Goal: Obtain resource: Download file/media

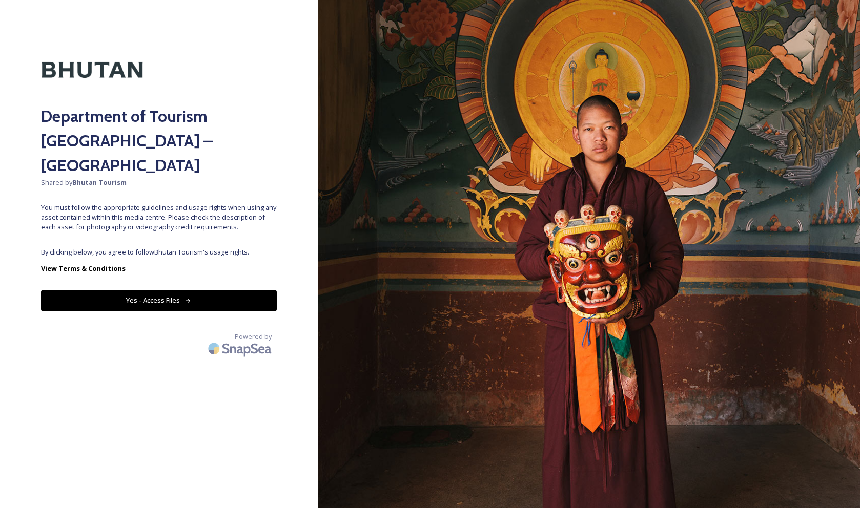
click at [144, 290] on button "Yes - Access Files" at bounding box center [159, 300] width 236 height 21
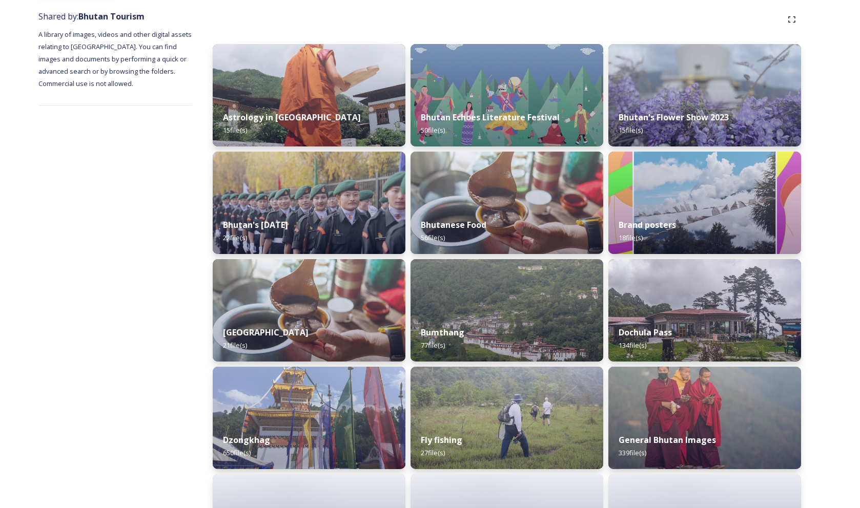
scroll to position [202, 0]
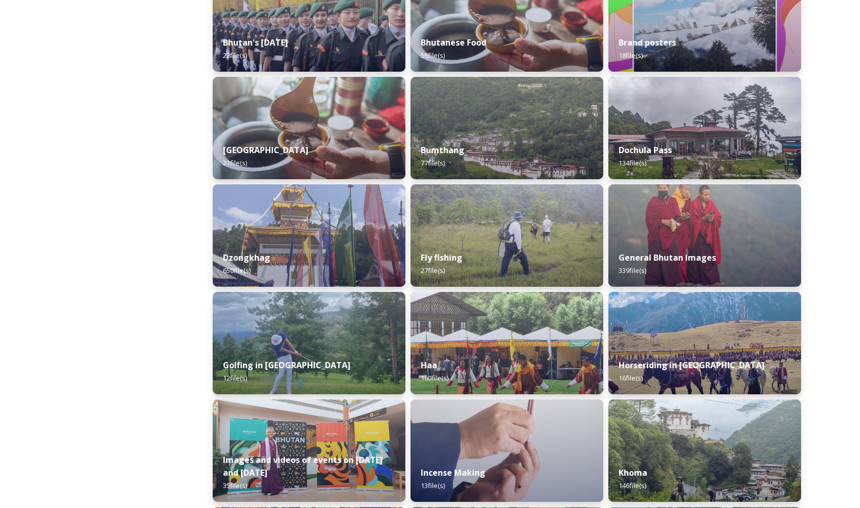
scroll to position [314, 0]
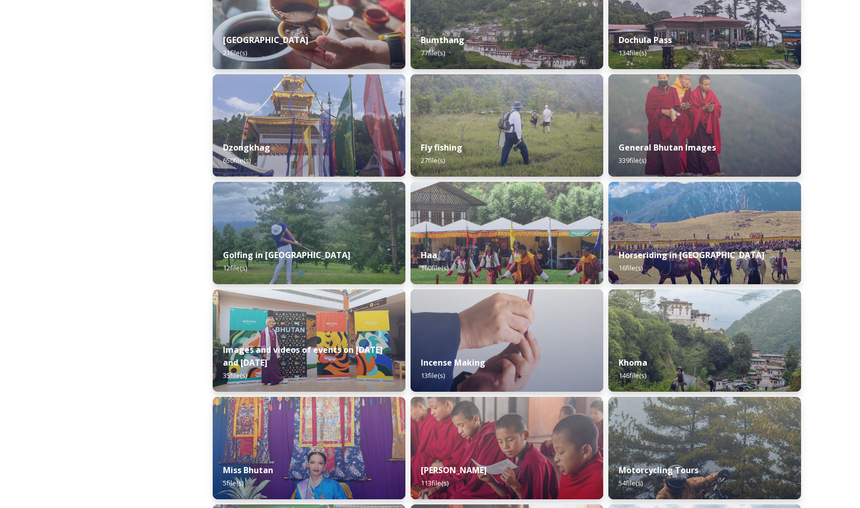
scroll to position [445, 0]
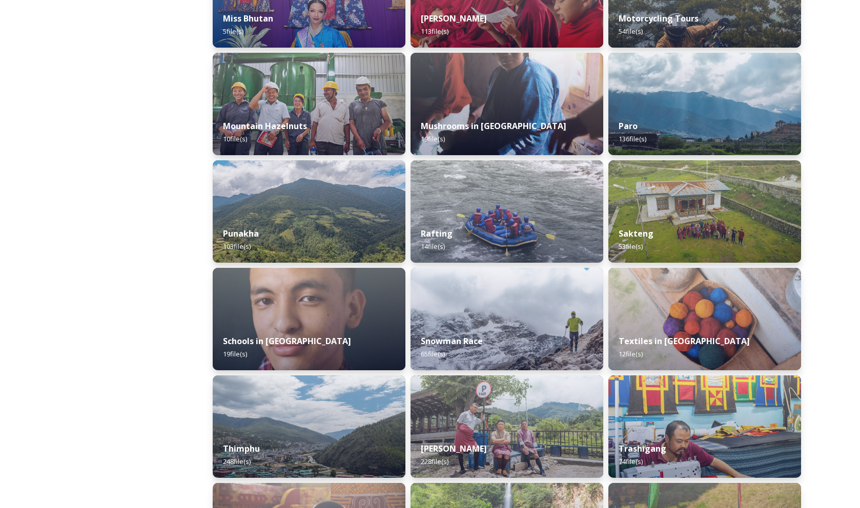
scroll to position [876, 0]
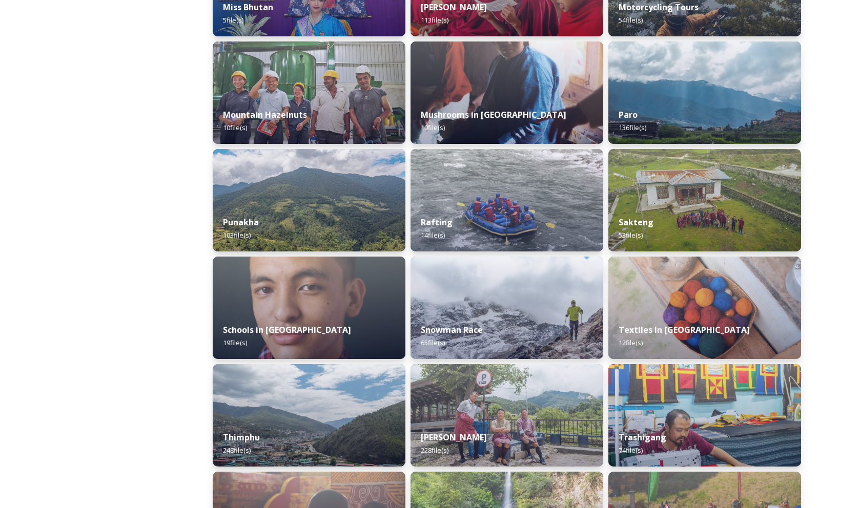
click at [92, 264] on div "Shared by: Bhutan Tourism A library of images, videos and other digital assets …" at bounding box center [115, 239] width 154 height 1981
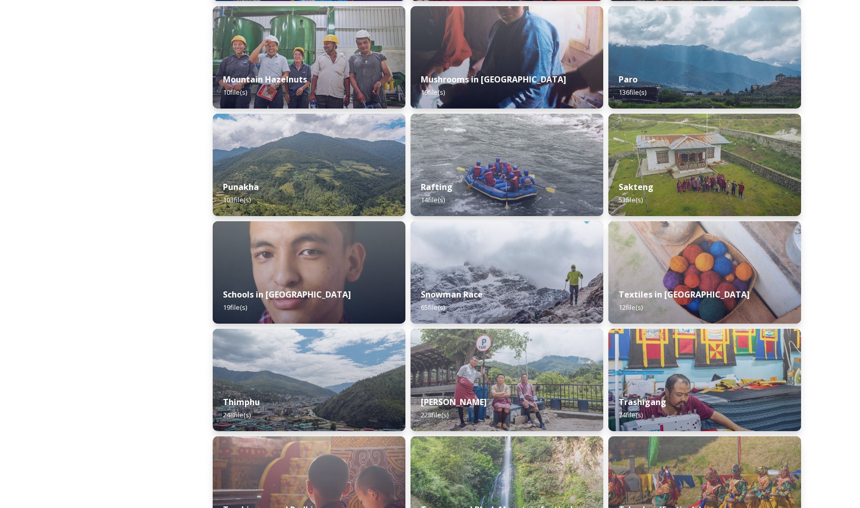
scroll to position [916, 0]
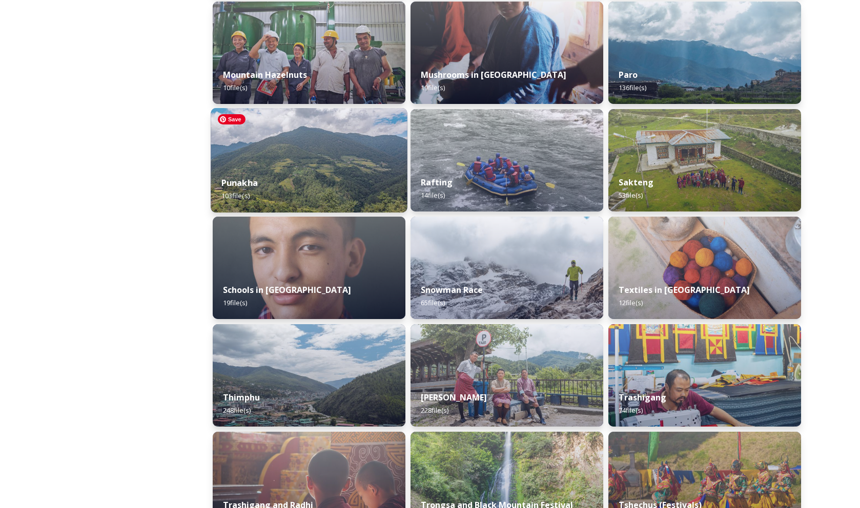
click at [364, 147] on img at bounding box center [309, 160] width 197 height 105
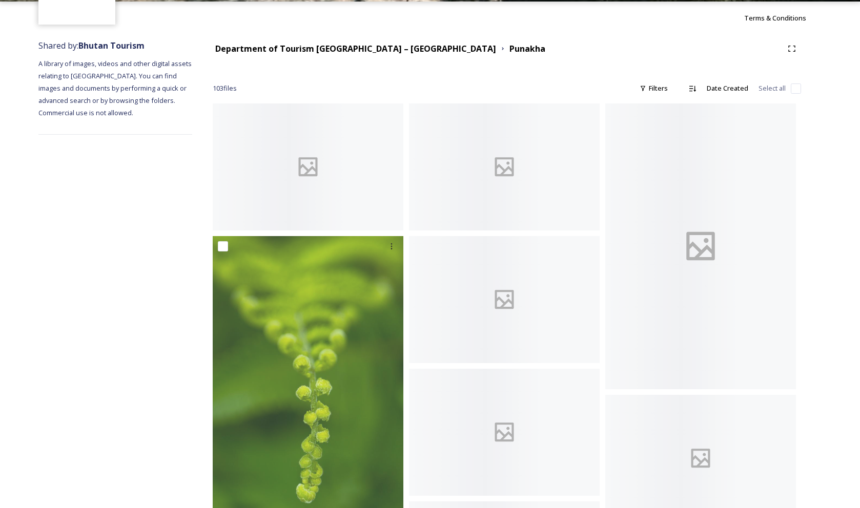
scroll to position [134, 0]
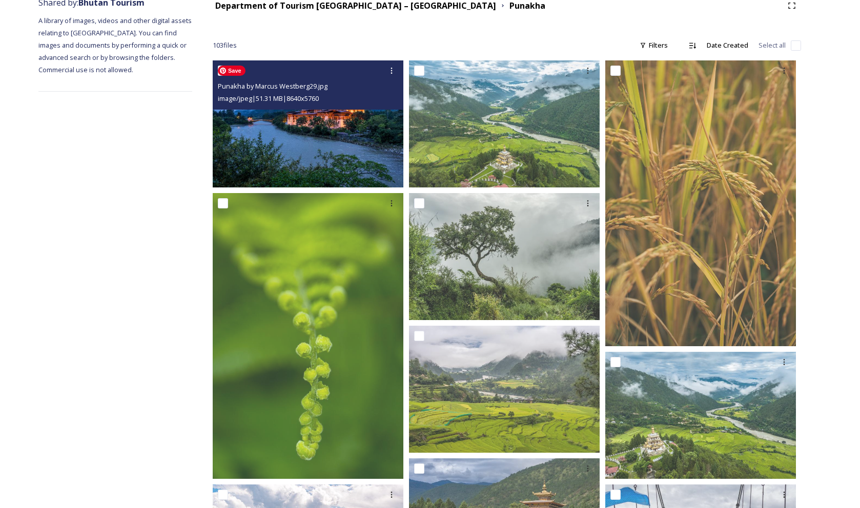
click at [393, 126] on img at bounding box center [308, 123] width 191 height 127
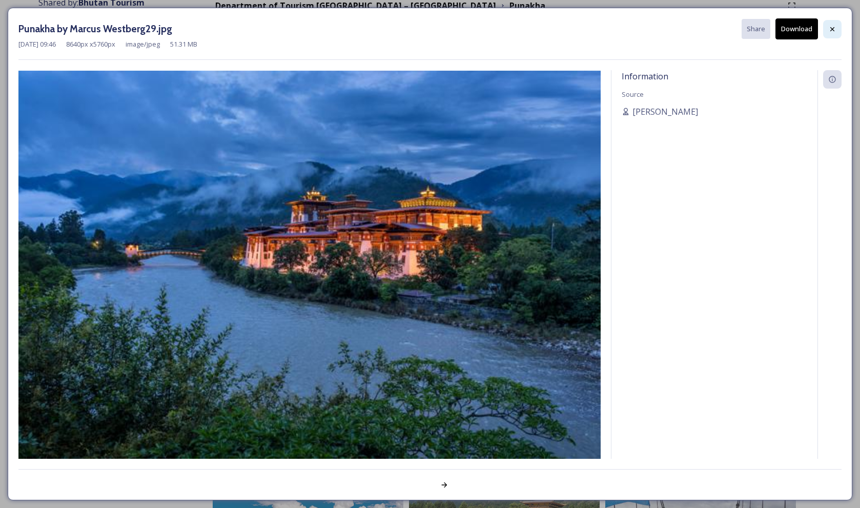
click at [833, 27] on icon at bounding box center [832, 29] width 8 height 8
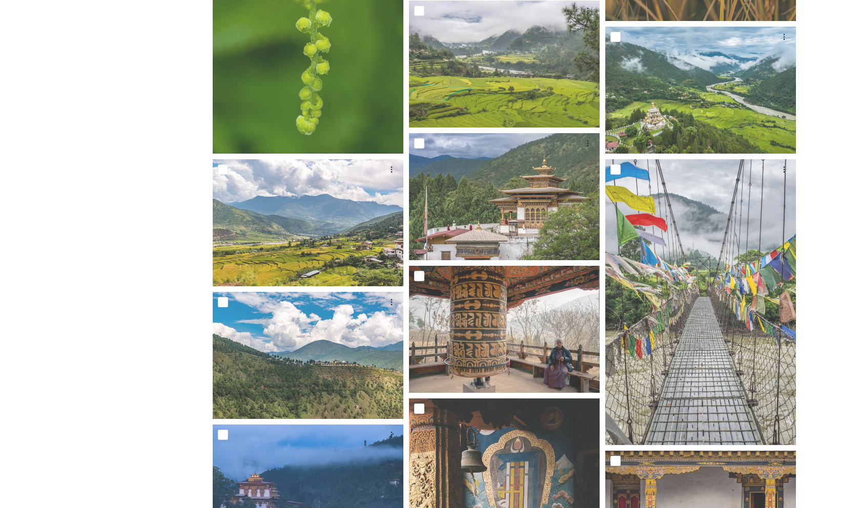
scroll to position [528, 0]
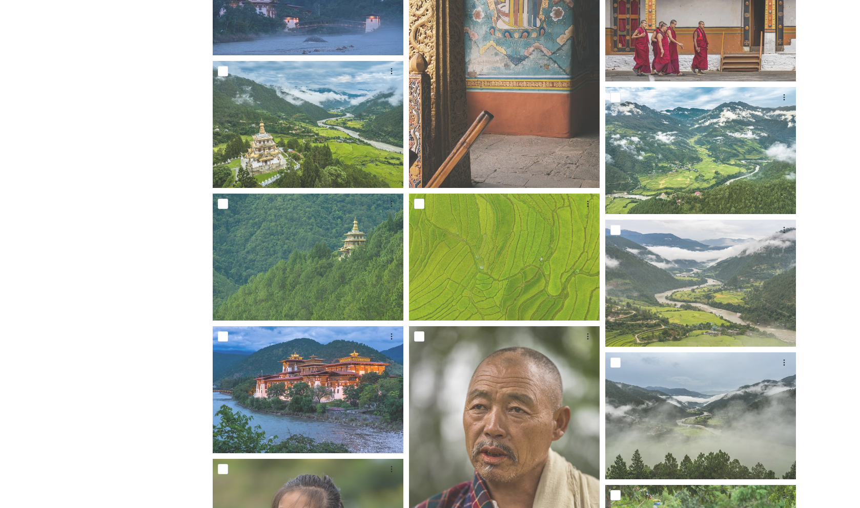
scroll to position [960, 0]
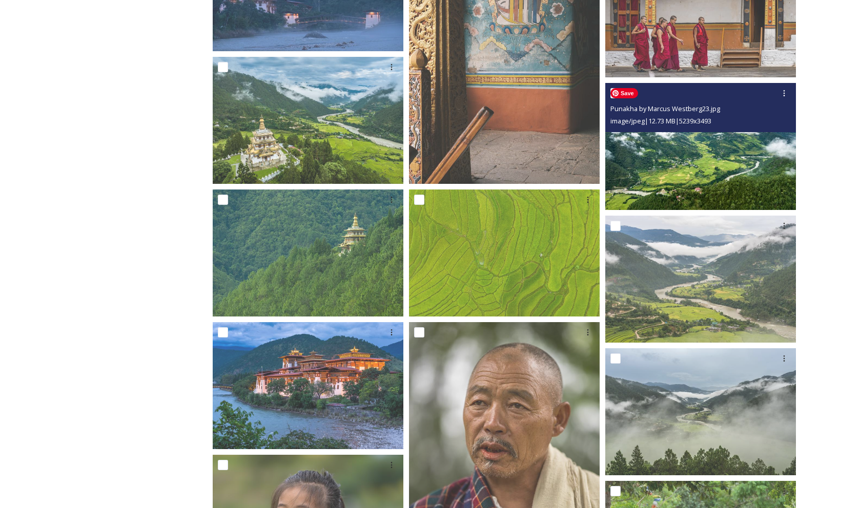
click at [715, 152] on img at bounding box center [700, 146] width 191 height 127
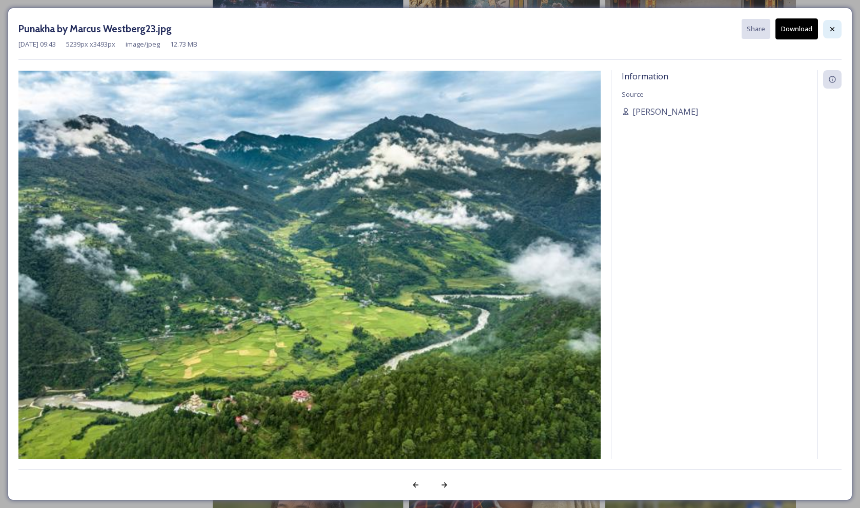
click at [833, 29] on icon at bounding box center [832, 29] width 8 height 8
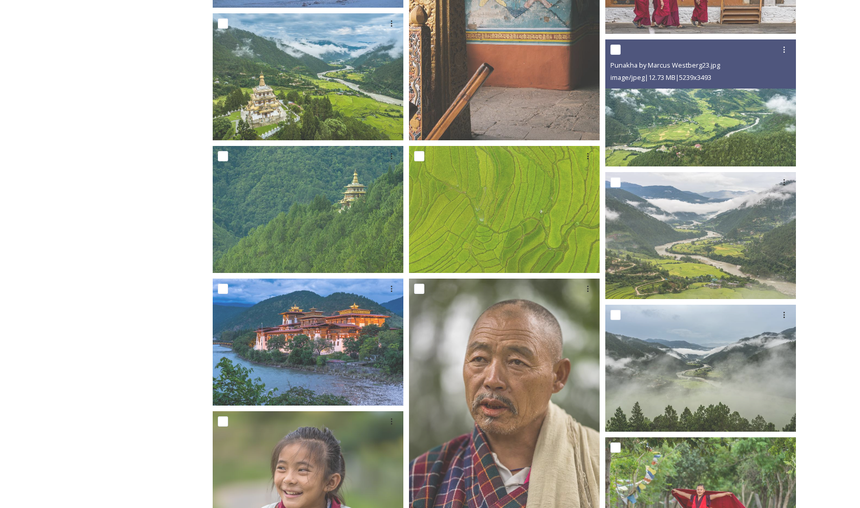
scroll to position [1016, 0]
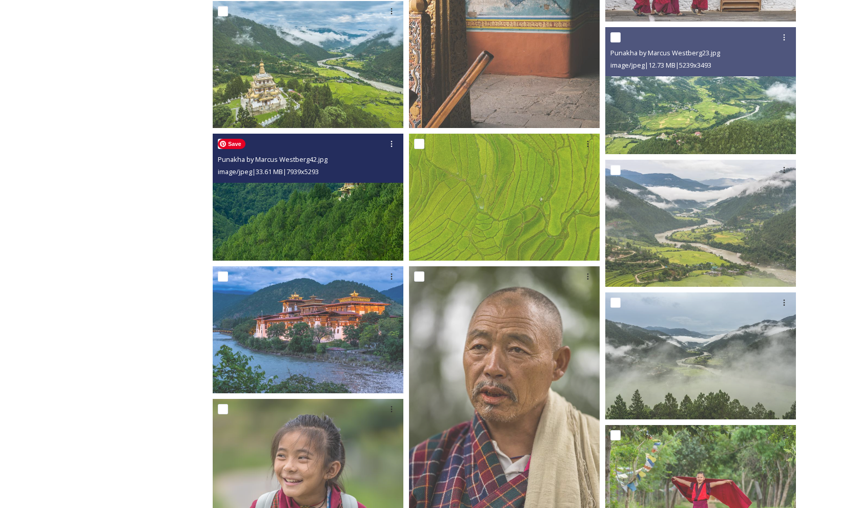
click at [384, 195] on img at bounding box center [308, 197] width 191 height 127
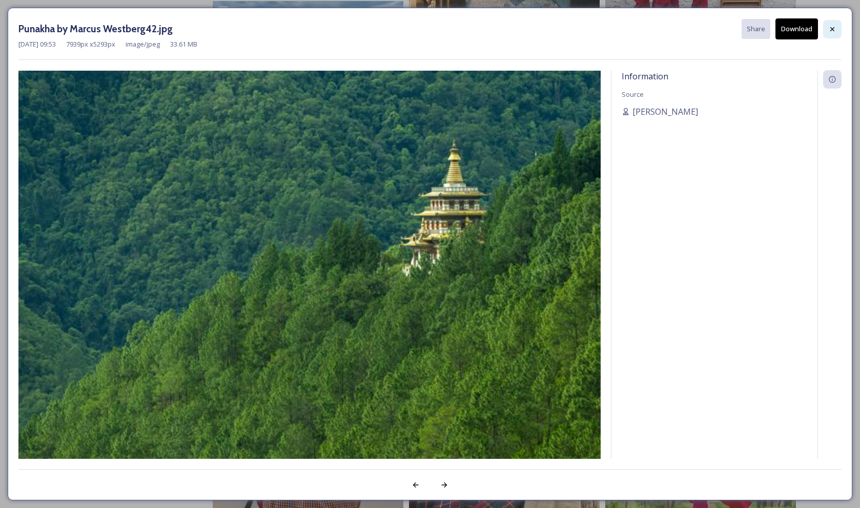
click at [832, 26] on icon at bounding box center [832, 29] width 8 height 8
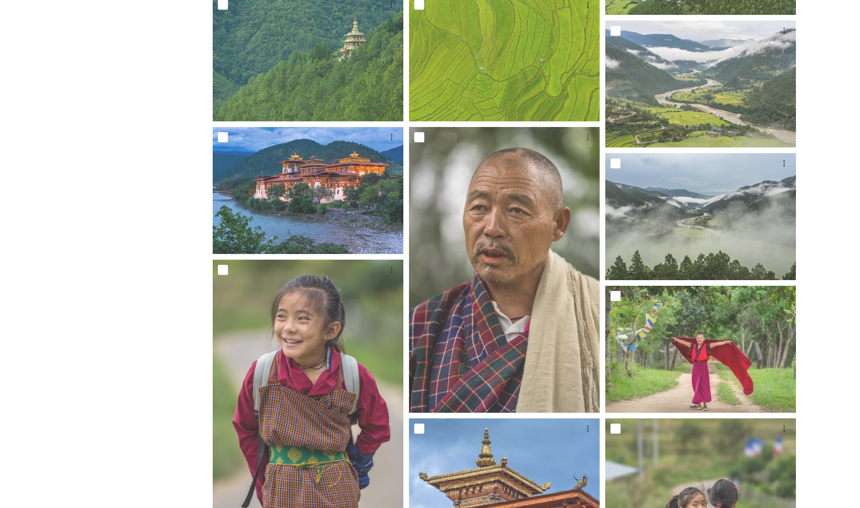
scroll to position [1261, 0]
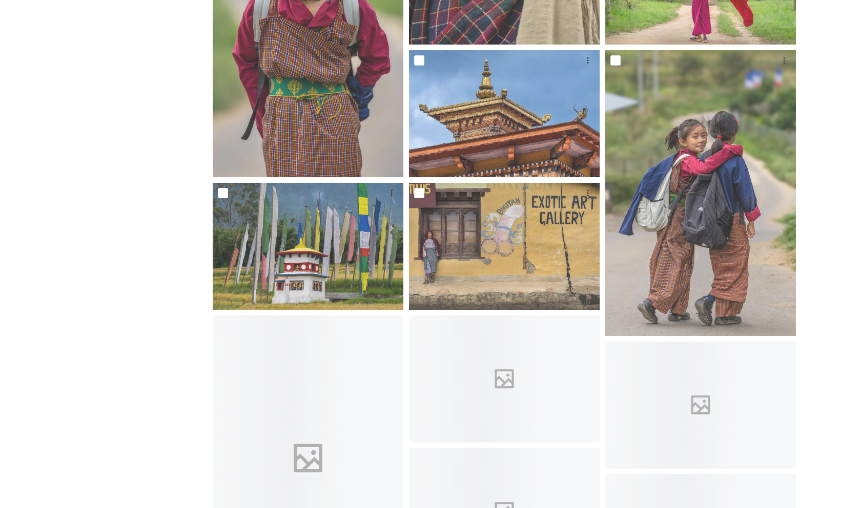
scroll to position [1572, 0]
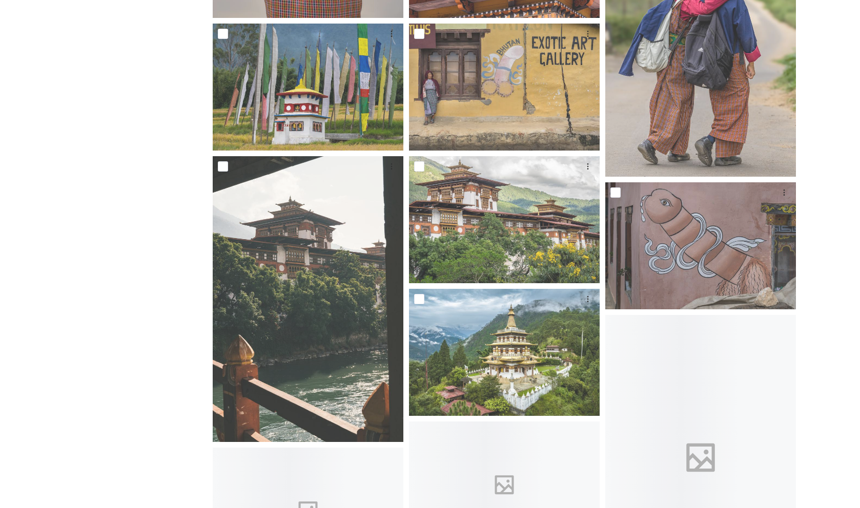
scroll to position [1740, 0]
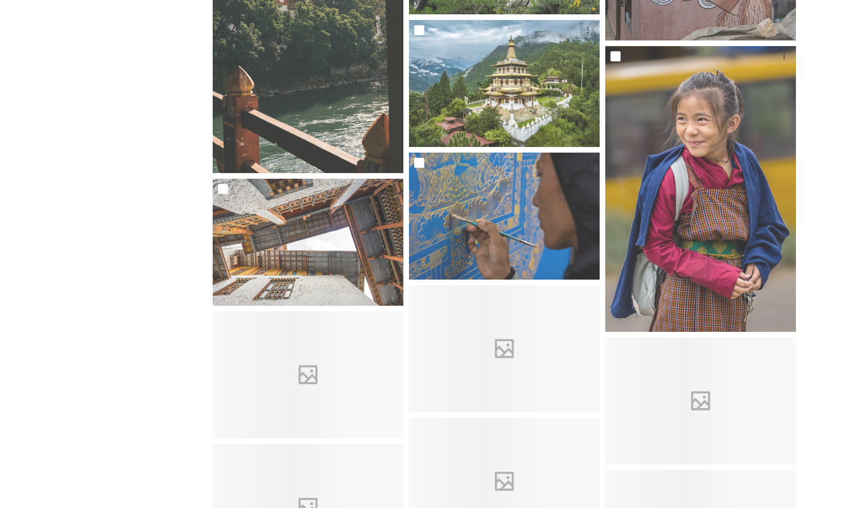
scroll to position [1989, 0]
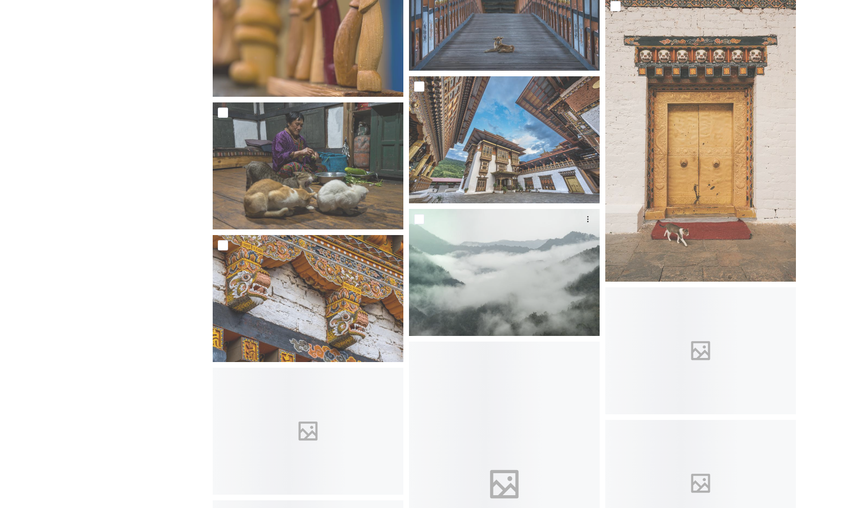
scroll to position [2591, 0]
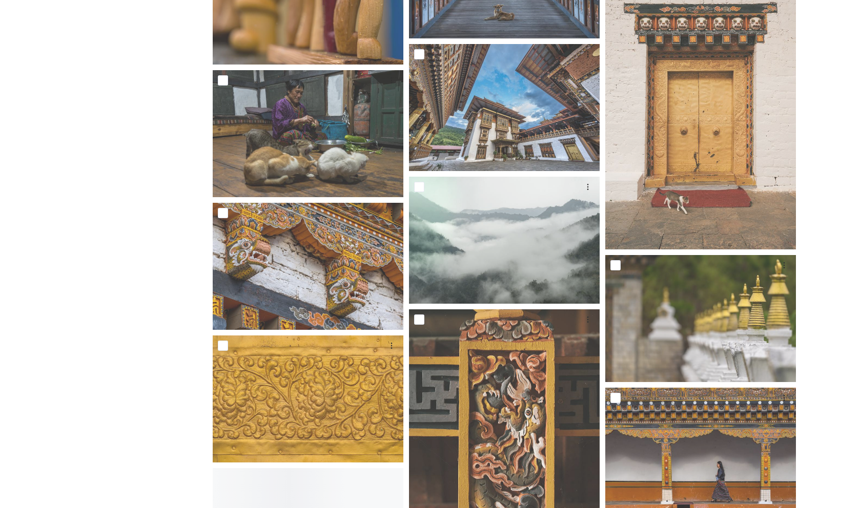
click at [45, 276] on div "Shared by: Bhutan Tourism A library of images, videos and other digital assets …" at bounding box center [115, 376] width 154 height 5684
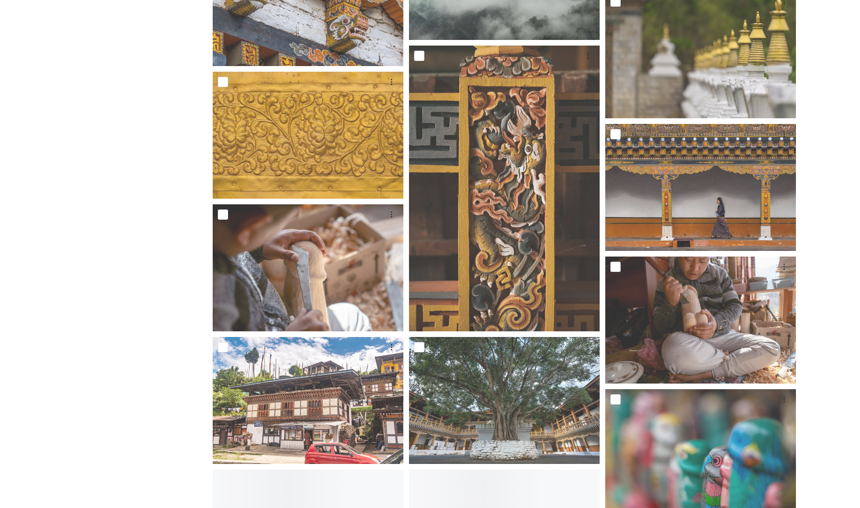
scroll to position [2891, 0]
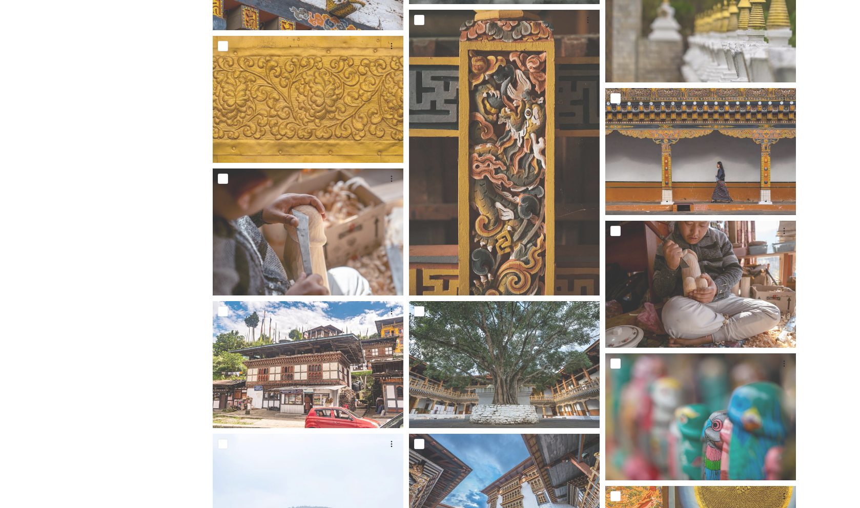
click at [59, 253] on div "Shared by: Bhutan Tourism A library of images, videos and other digital assets …" at bounding box center [115, 76] width 154 height 5684
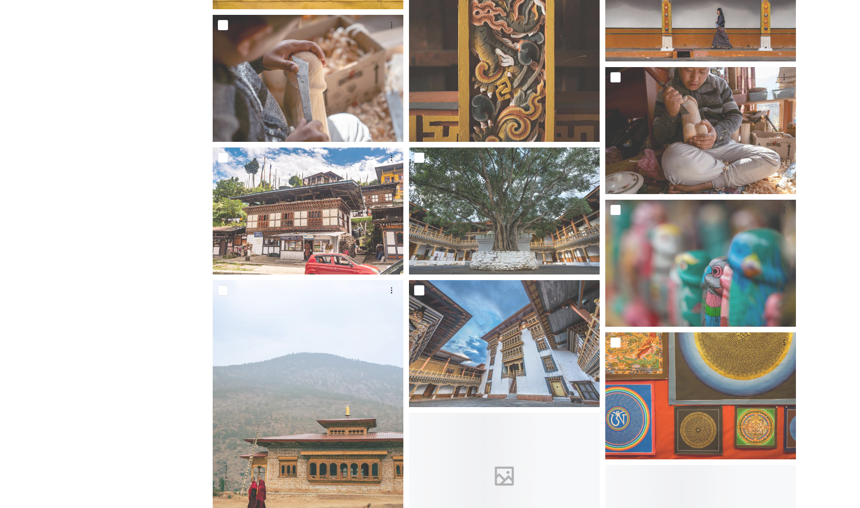
scroll to position [3067, 0]
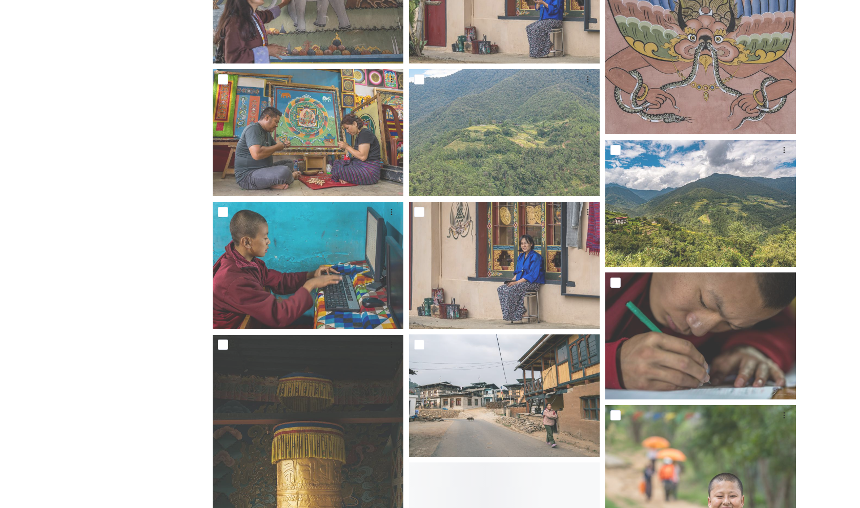
scroll to position [3964, 0]
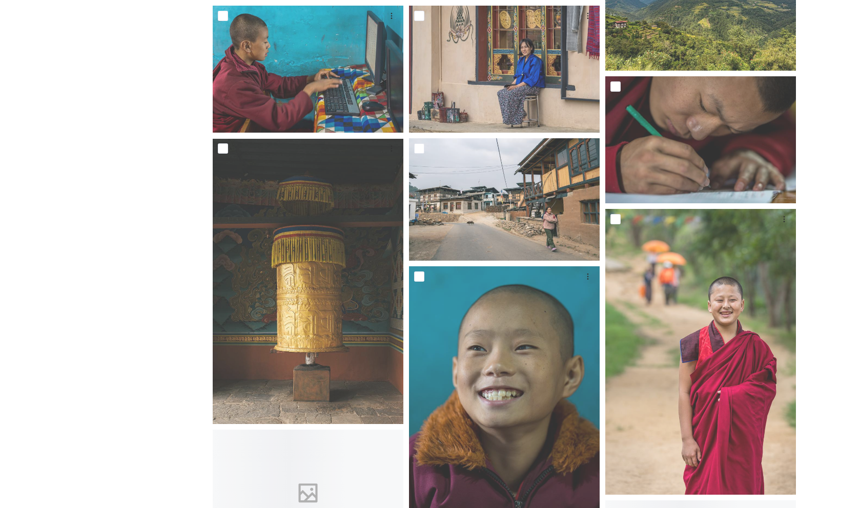
scroll to position [4211, 0]
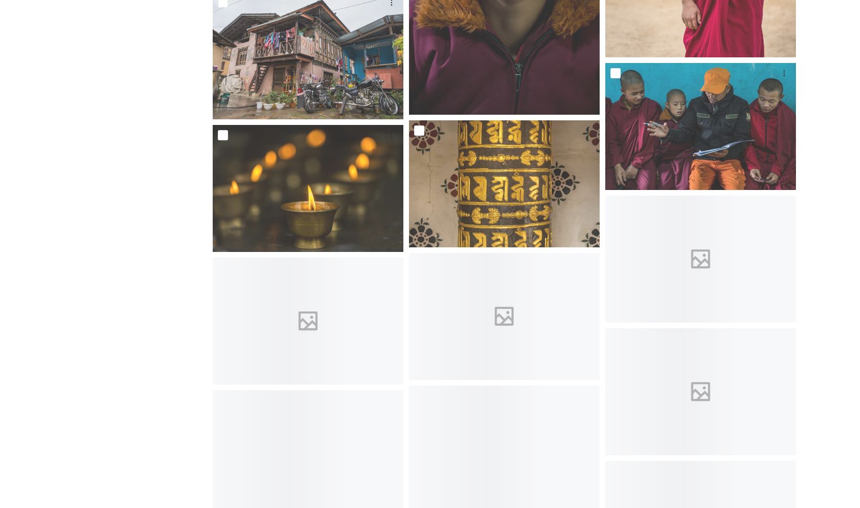
scroll to position [4585, 0]
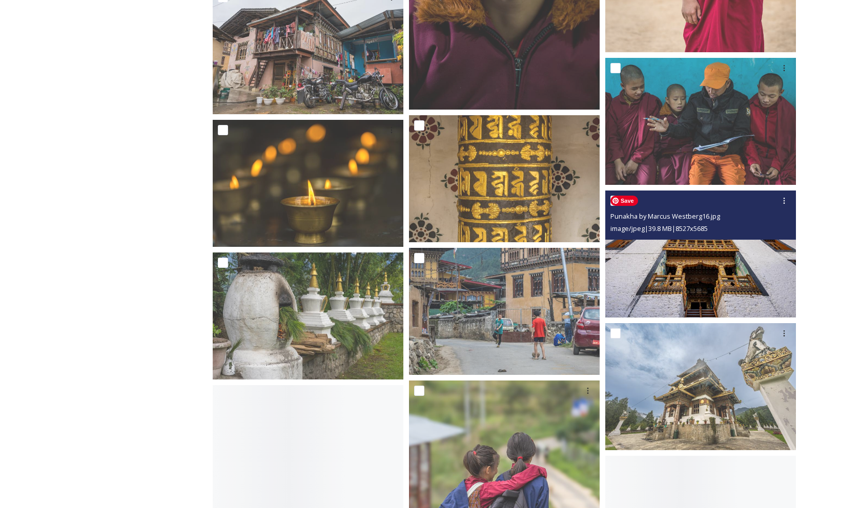
click at [740, 284] on img at bounding box center [700, 254] width 191 height 127
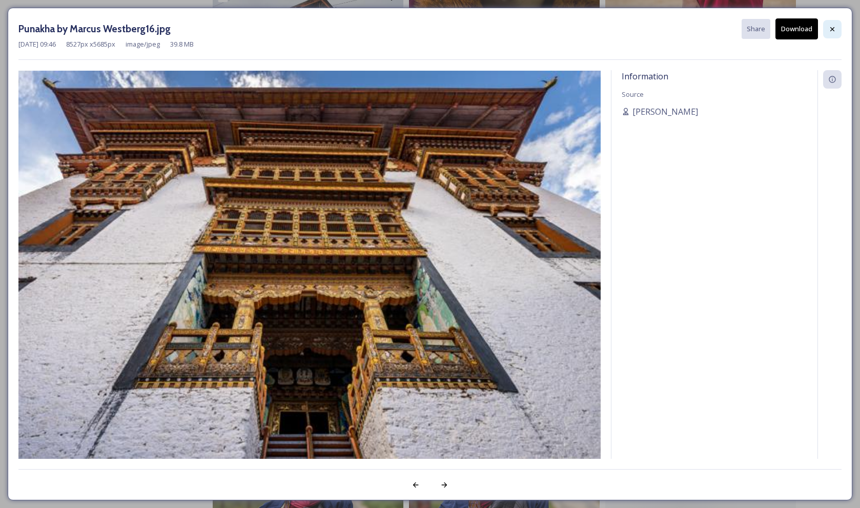
click at [833, 28] on icon at bounding box center [832, 29] width 8 height 8
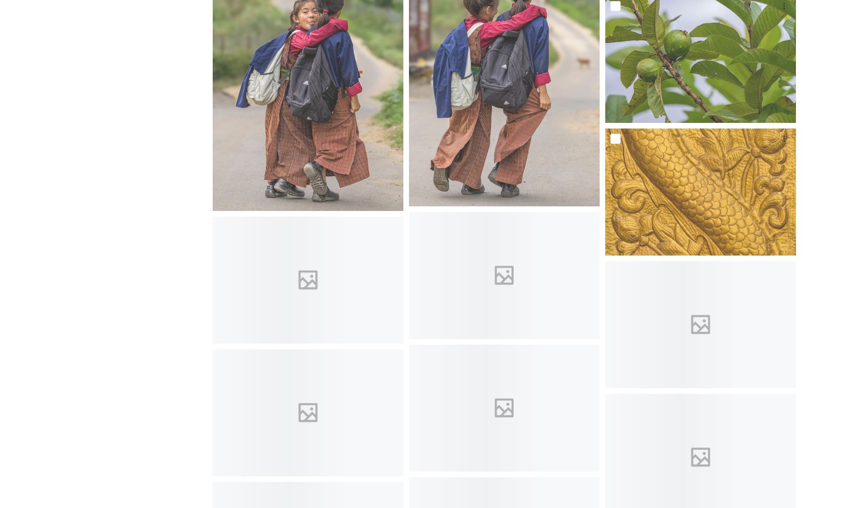
scroll to position [5100, 0]
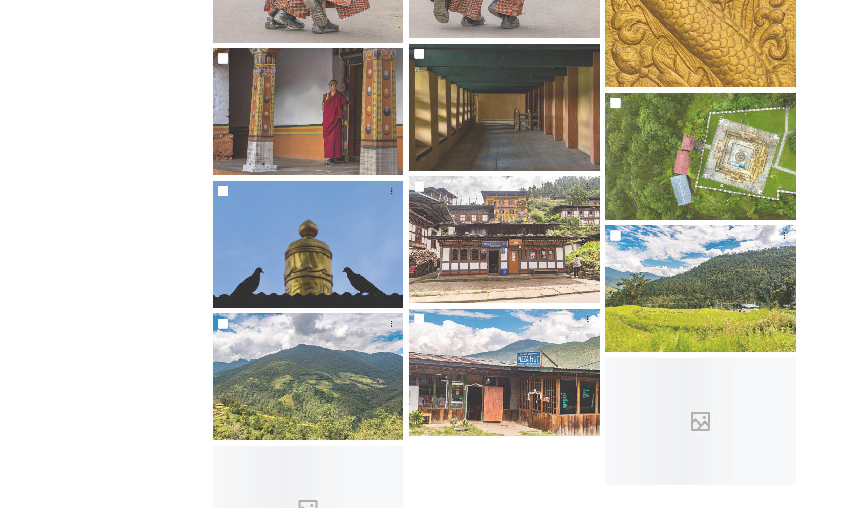
scroll to position [5247, 0]
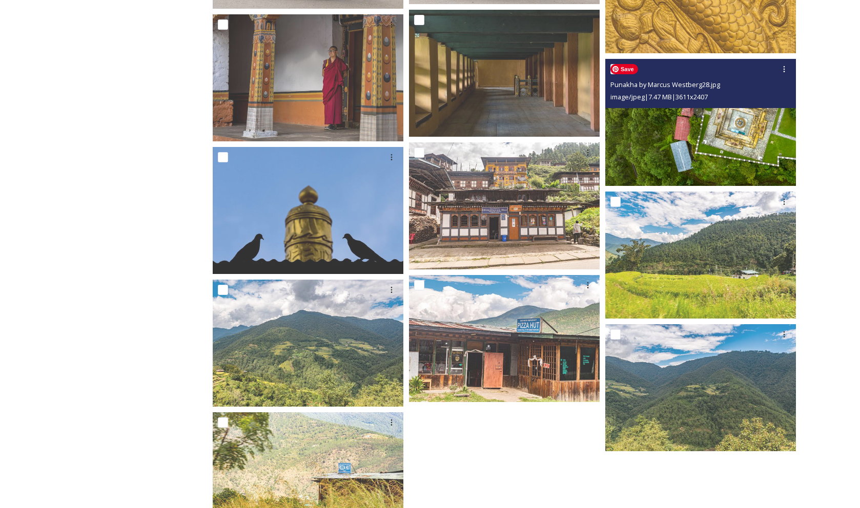
click at [761, 130] on img at bounding box center [700, 122] width 191 height 127
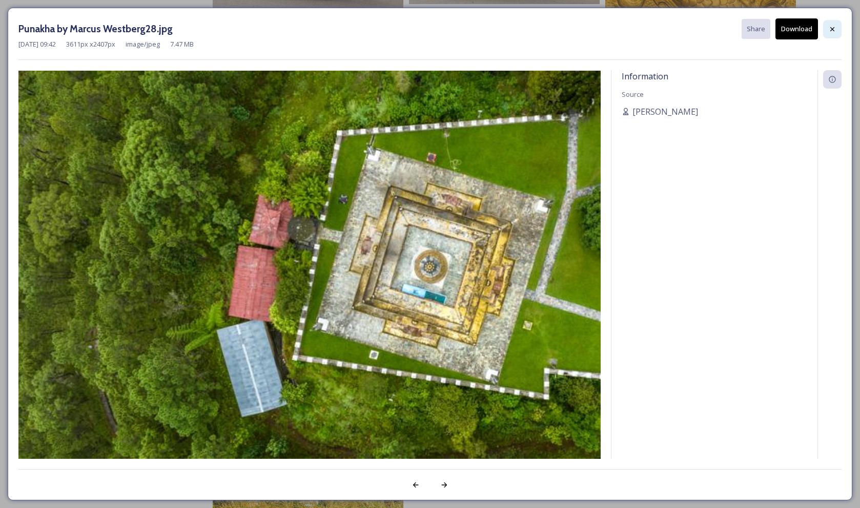
click at [832, 27] on icon at bounding box center [832, 29] width 8 height 8
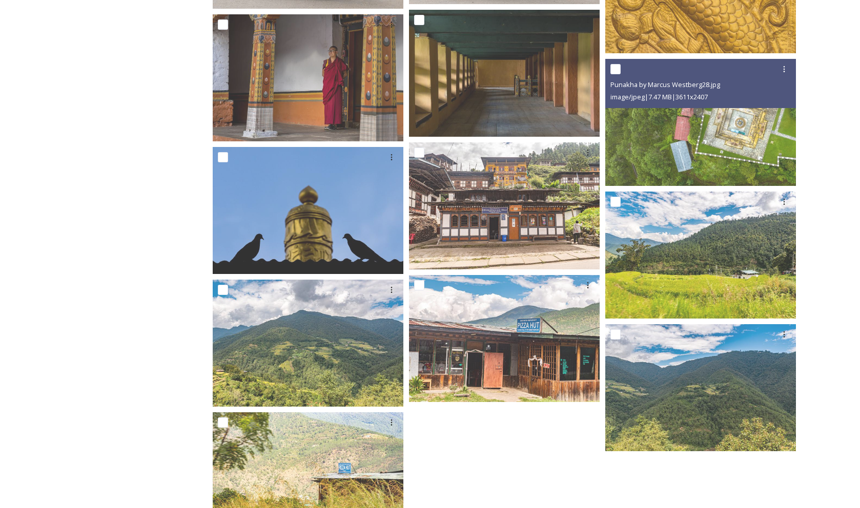
scroll to position [5301, 0]
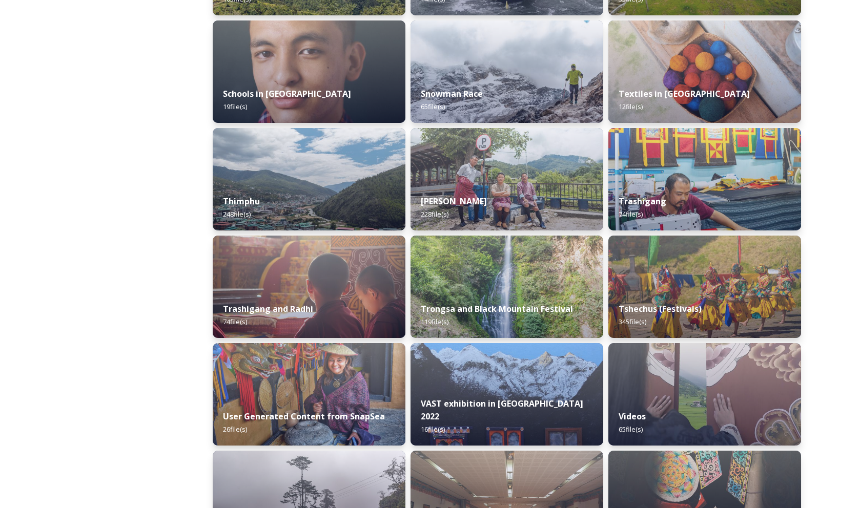
scroll to position [1127, 0]
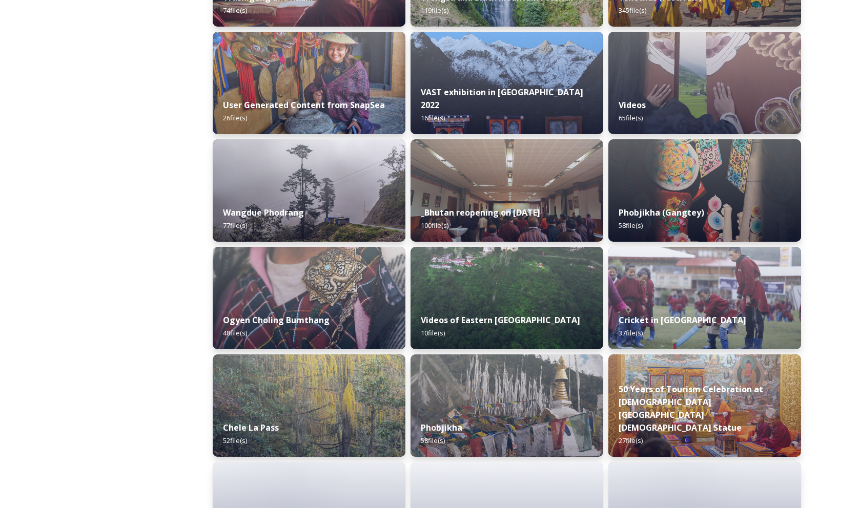
scroll to position [1487, 0]
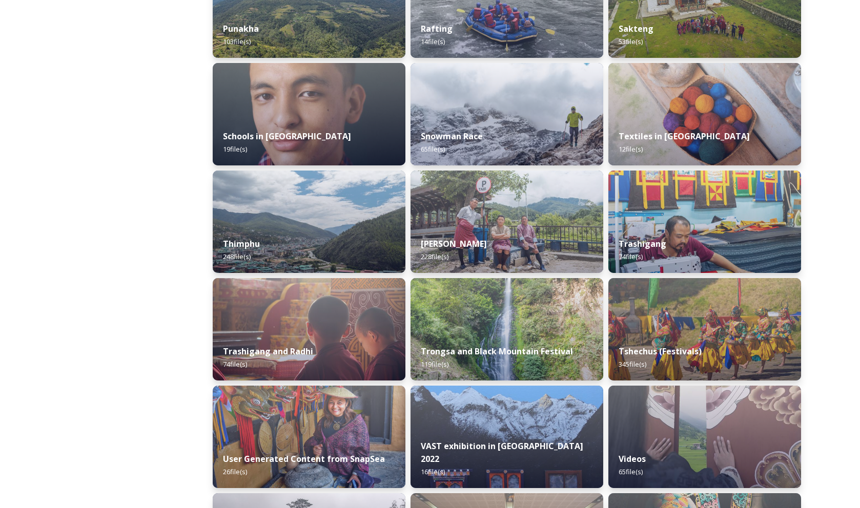
click at [75, 251] on div "Shared by: Bhutan Tourism A library of images, videos and other digital assets …" at bounding box center [115, 46] width 154 height 1981
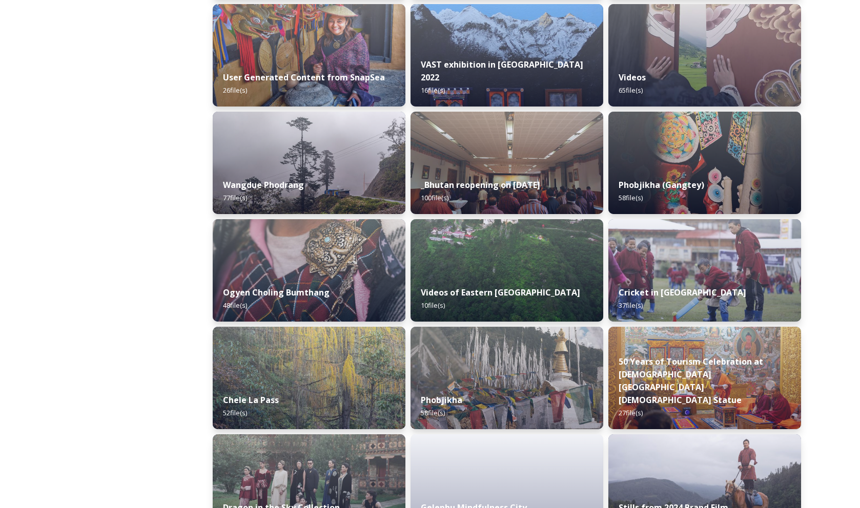
scroll to position [1598, 0]
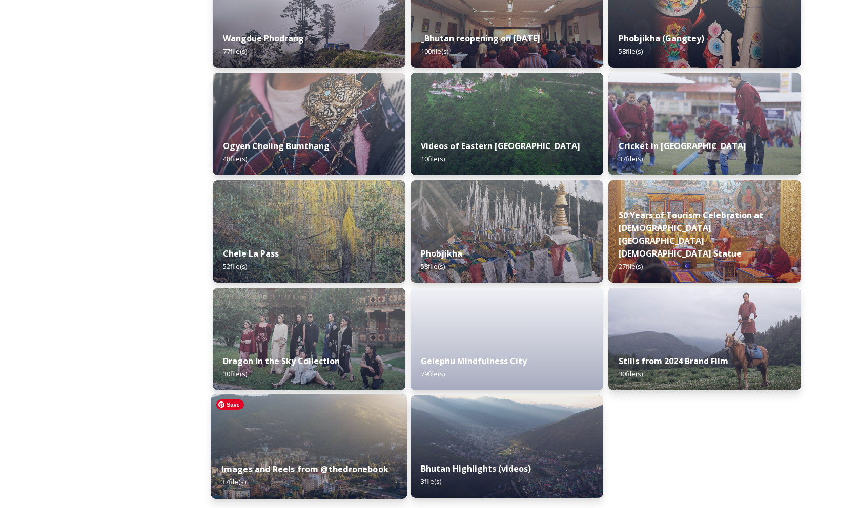
click at [335, 432] on img at bounding box center [309, 447] width 197 height 105
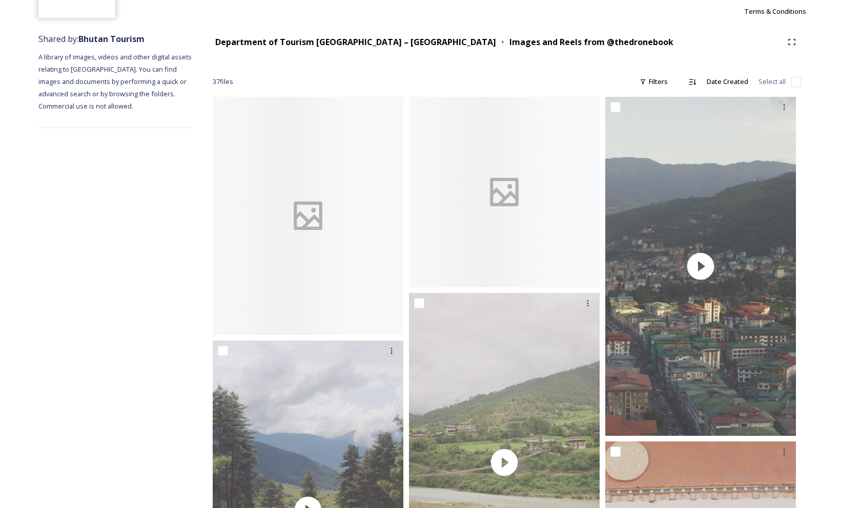
scroll to position [163, 0]
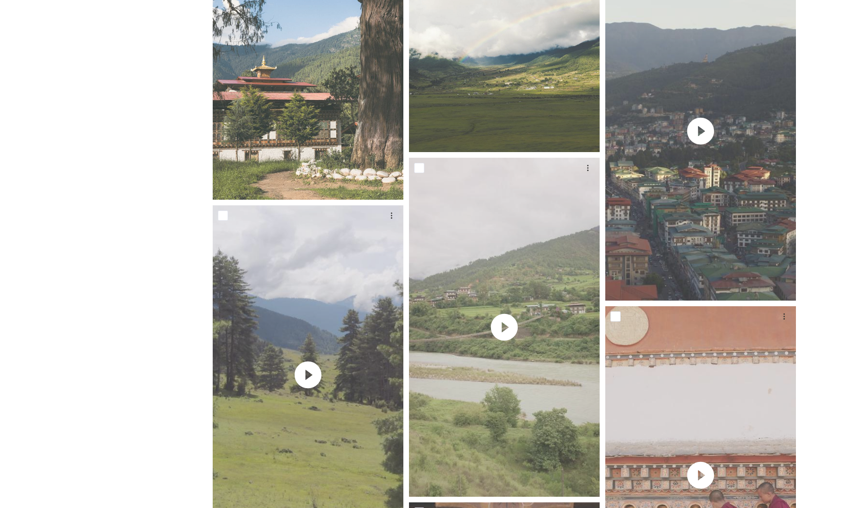
scroll to position [0, 0]
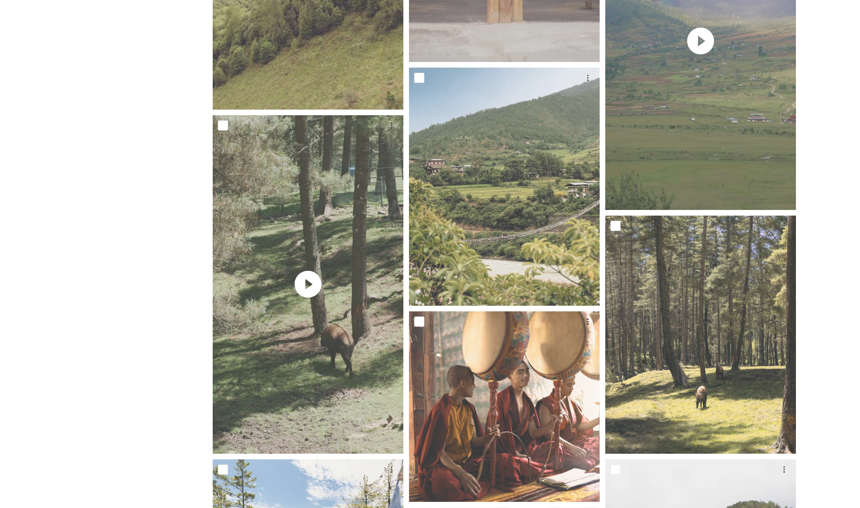
scroll to position [1059, 0]
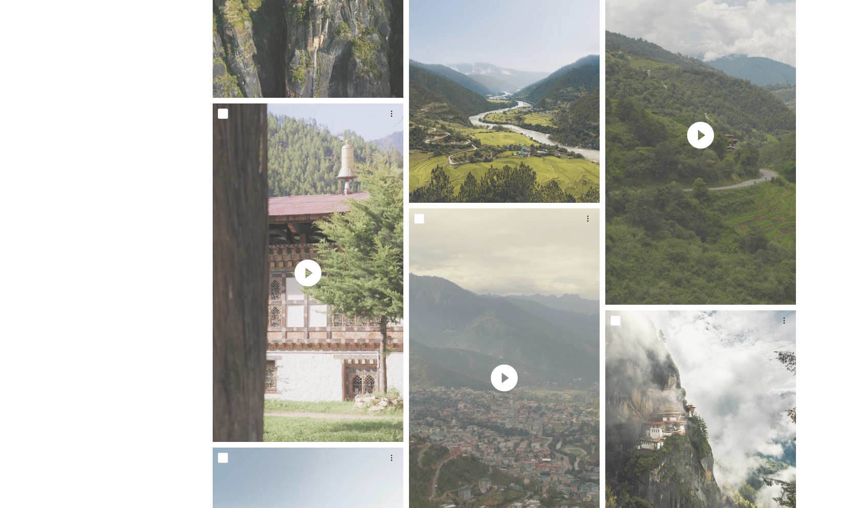
scroll to position [2232, 0]
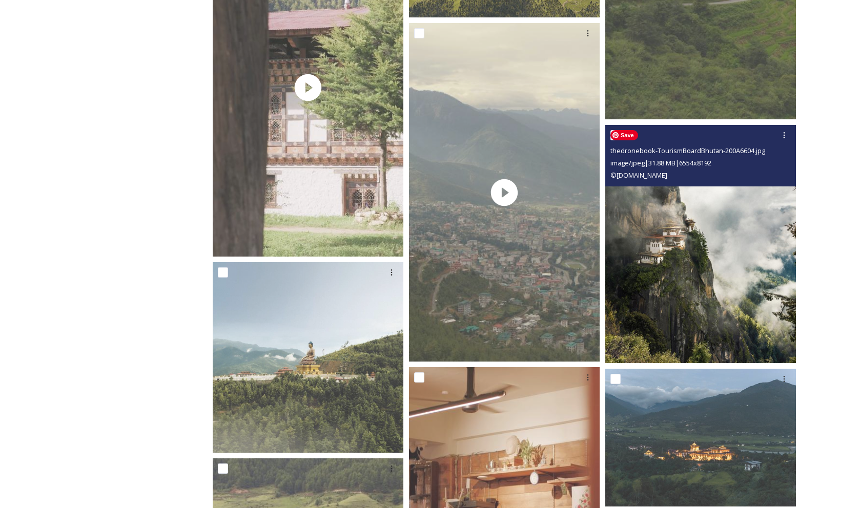
click at [677, 262] on img at bounding box center [700, 244] width 191 height 238
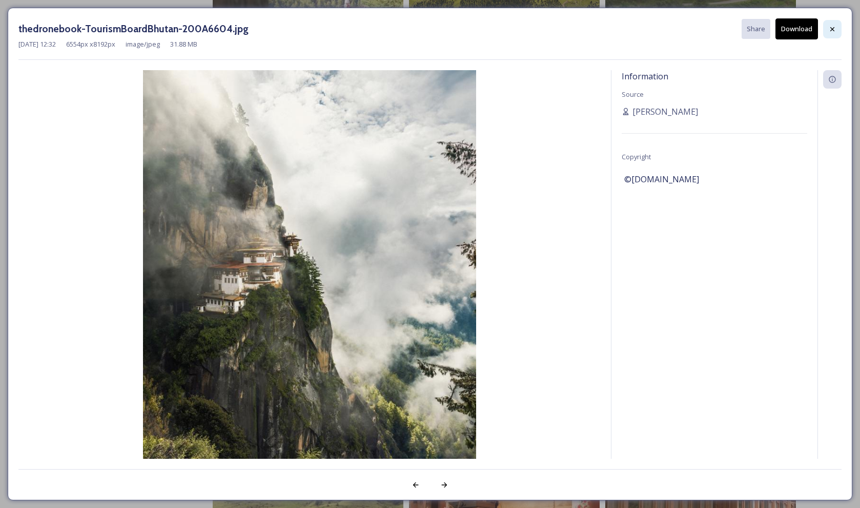
click at [836, 29] on icon at bounding box center [832, 29] width 8 height 8
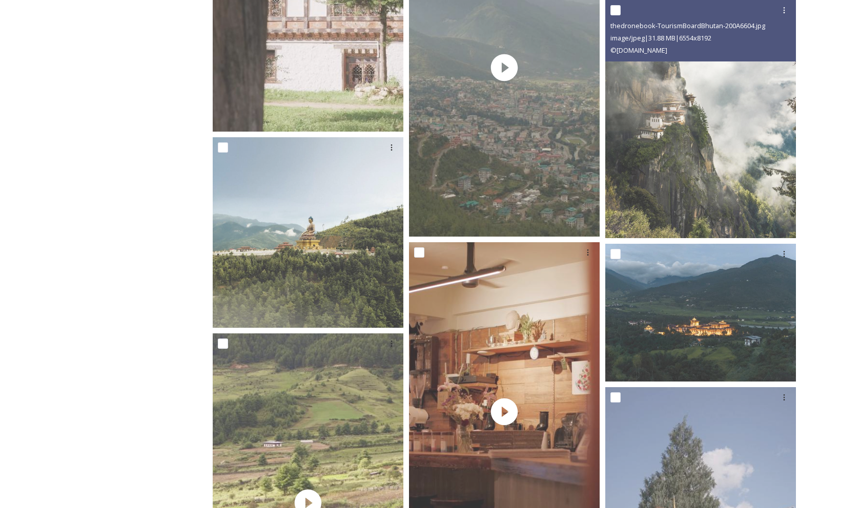
scroll to position [2410, 0]
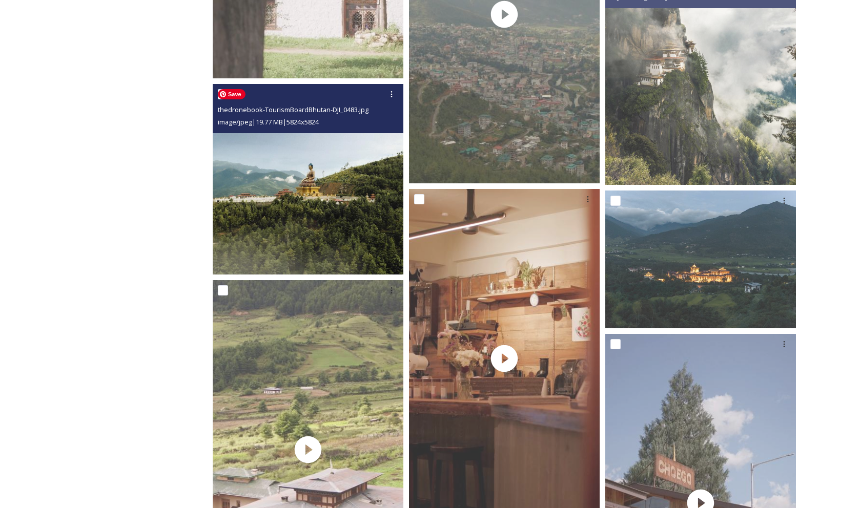
click at [345, 171] on img at bounding box center [308, 179] width 191 height 191
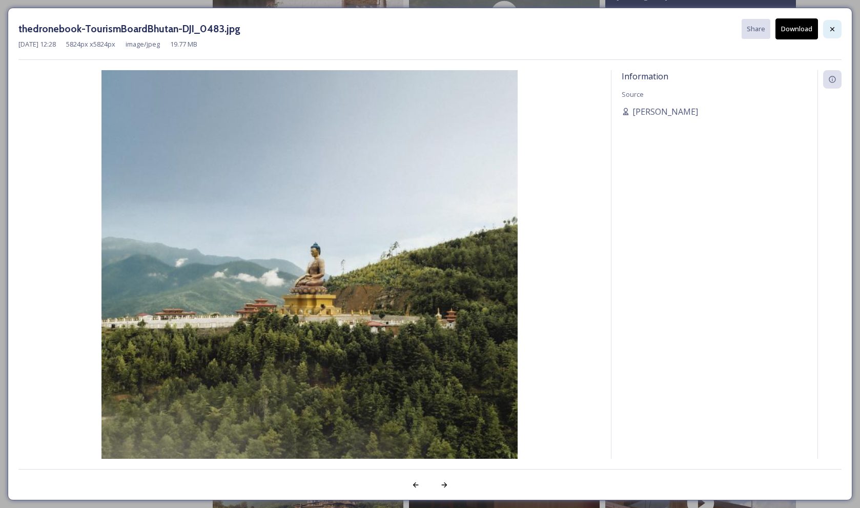
click at [833, 26] on icon at bounding box center [832, 29] width 8 height 8
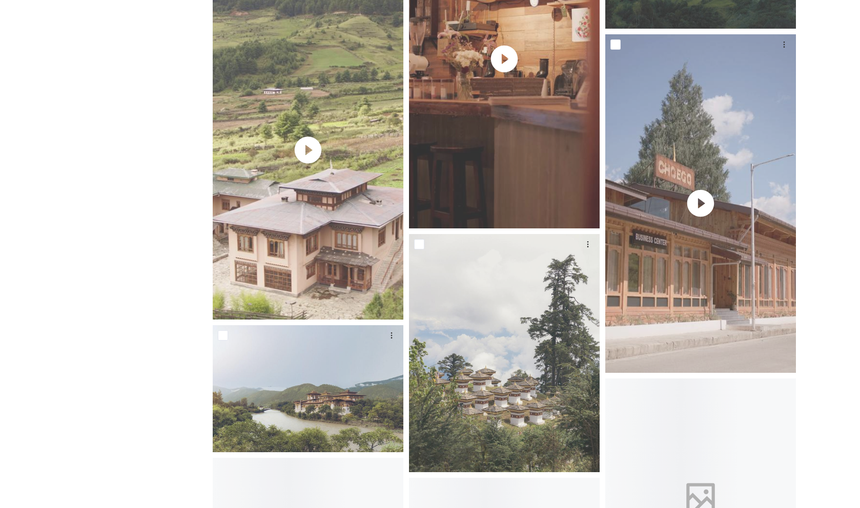
scroll to position [2842, 0]
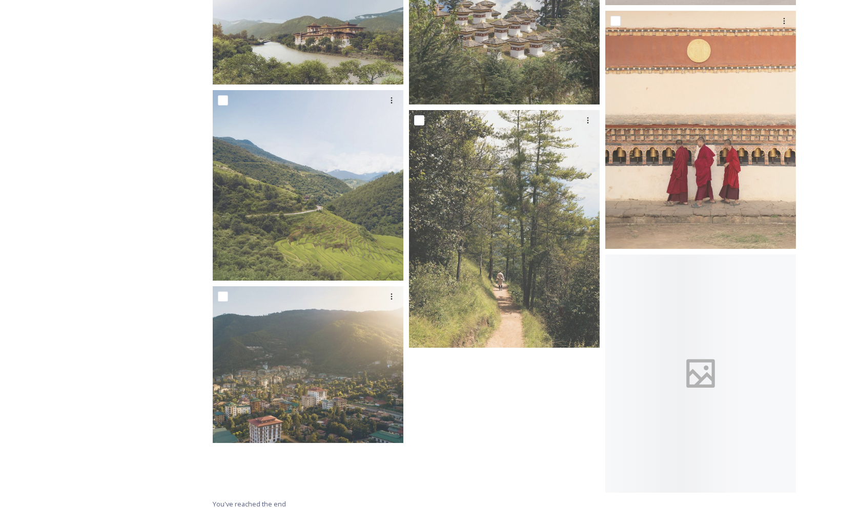
scroll to position [3085, 0]
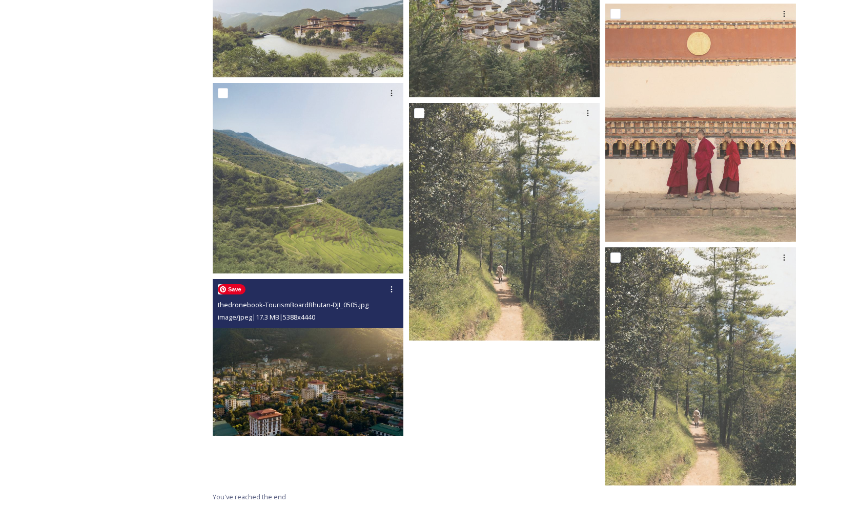
click at [326, 373] on img at bounding box center [308, 357] width 191 height 157
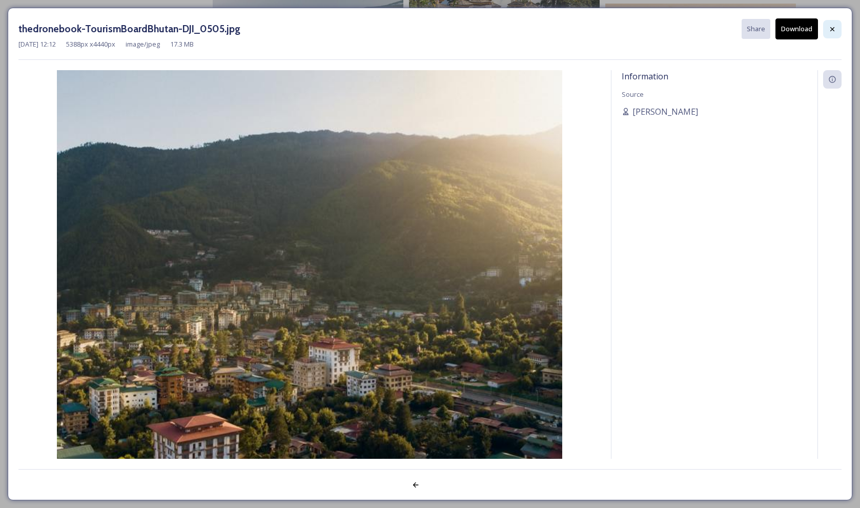
click at [833, 30] on icon at bounding box center [832, 29] width 8 height 8
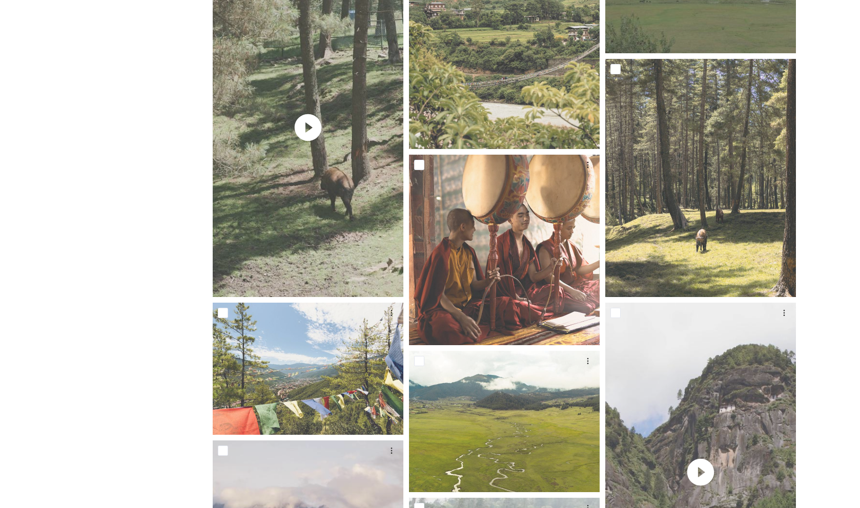
scroll to position [0, 0]
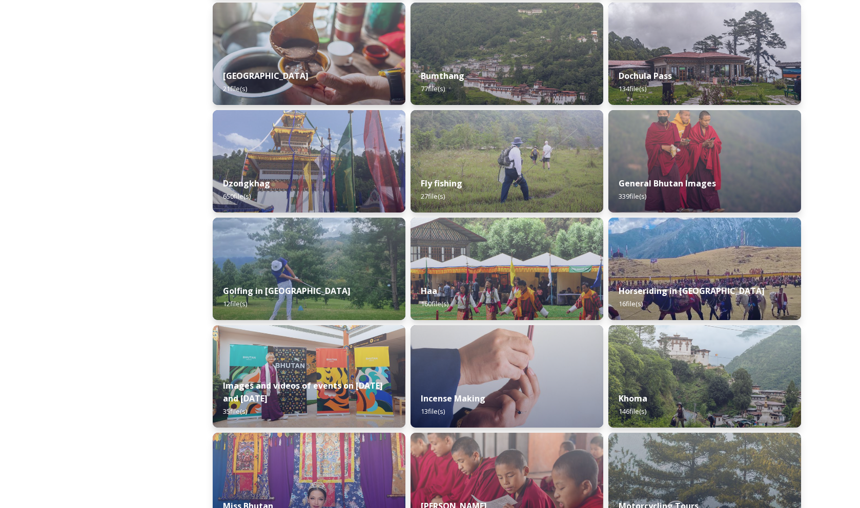
scroll to position [386, 0]
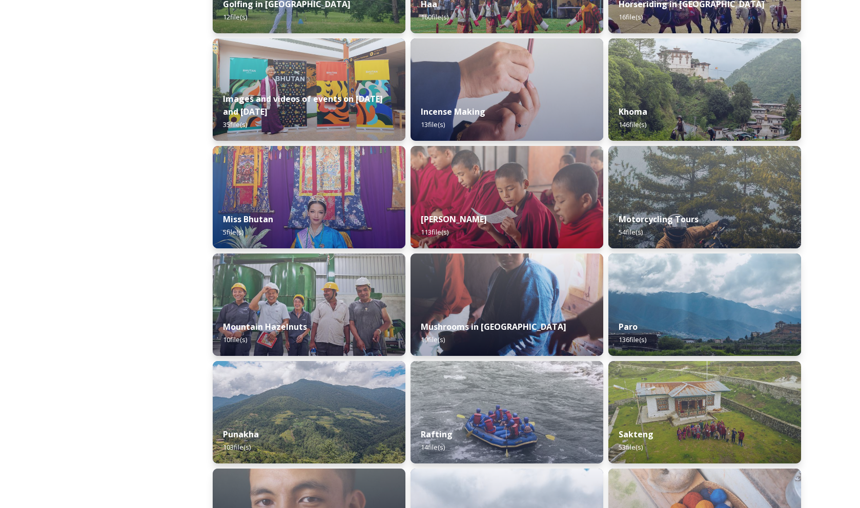
click at [59, 314] on div "Shared by: Bhutan Tourism A library of images, videos and other digital assets …" at bounding box center [115, 451] width 154 height 1981
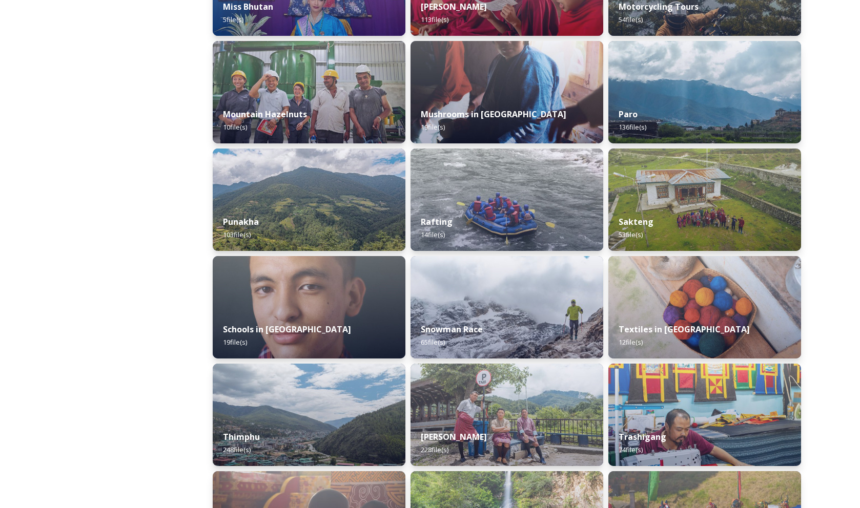
scroll to position [961, 0]
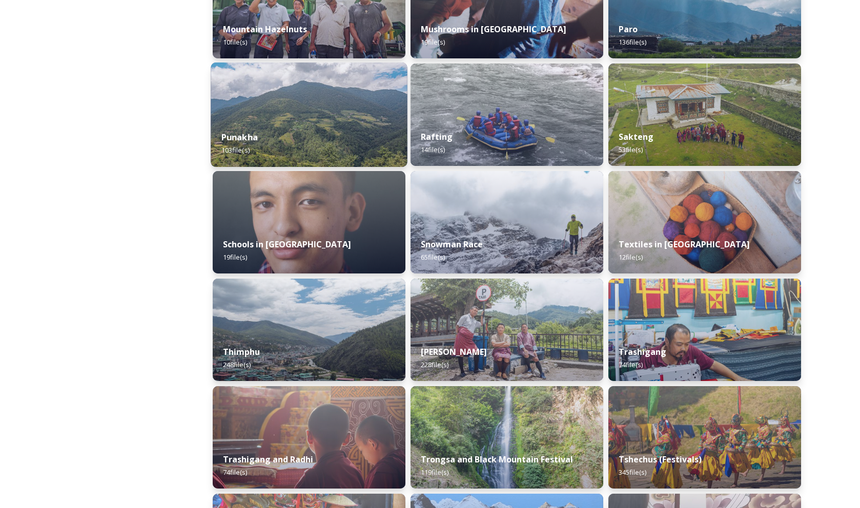
click at [343, 125] on div "Punakha 103 file(s)" at bounding box center [309, 143] width 197 height 47
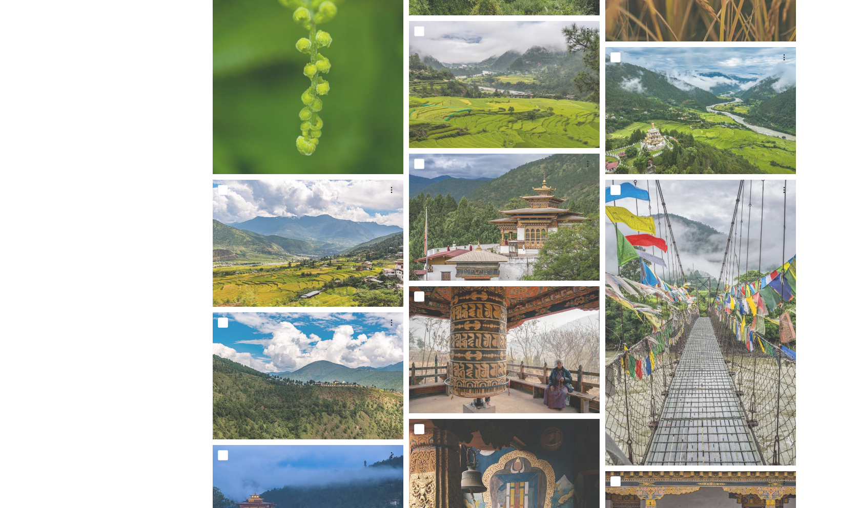
scroll to position [436, 0]
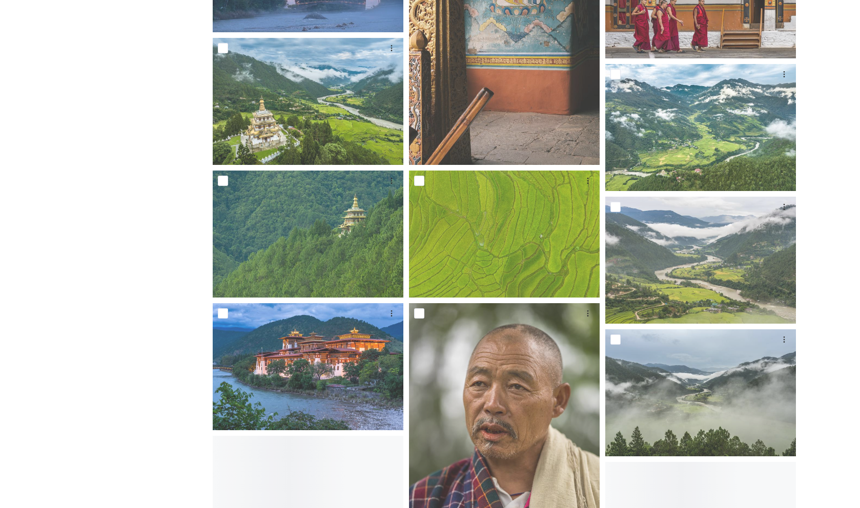
scroll to position [1020, 0]
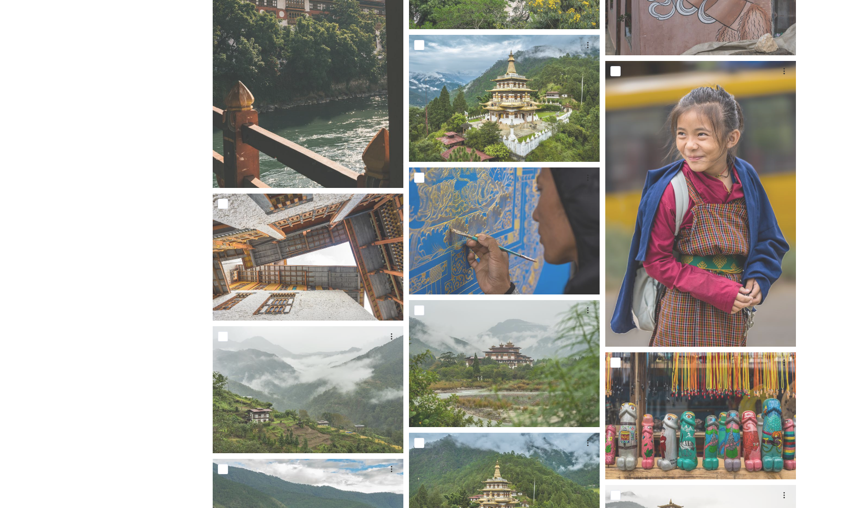
scroll to position [2011, 0]
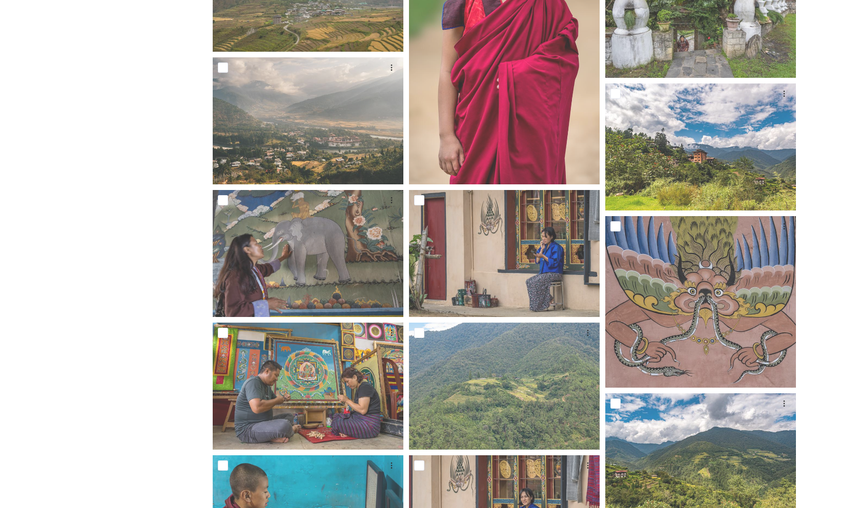
scroll to position [3693, 0]
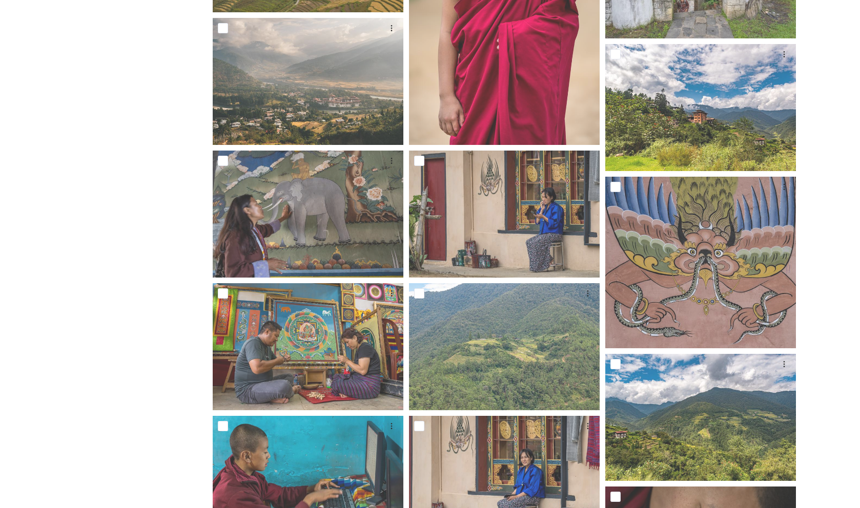
scroll to position [3747, 0]
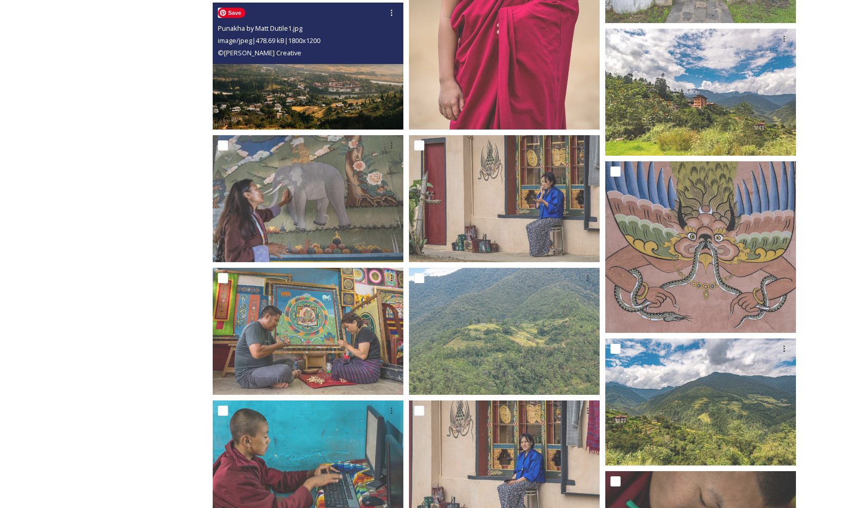
click at [308, 92] on img at bounding box center [308, 66] width 191 height 127
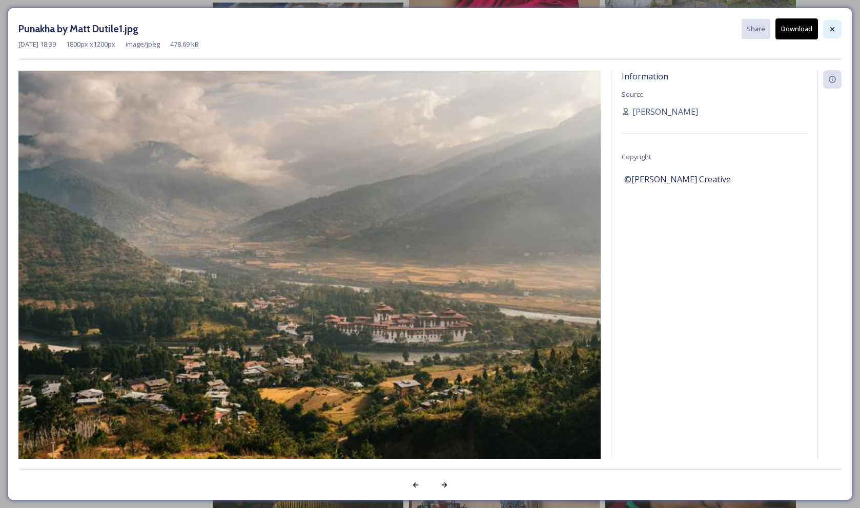
click at [830, 28] on icon at bounding box center [832, 29] width 8 height 8
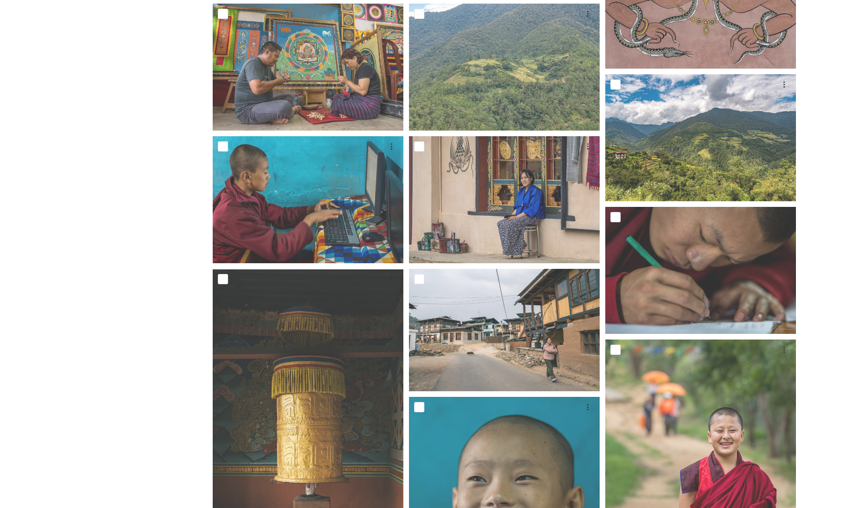
scroll to position [4053, 0]
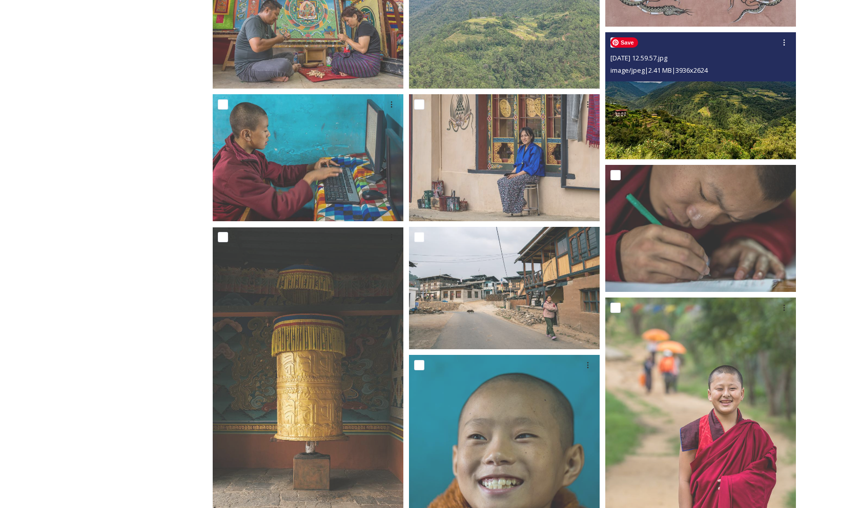
click at [760, 112] on img at bounding box center [700, 95] width 191 height 127
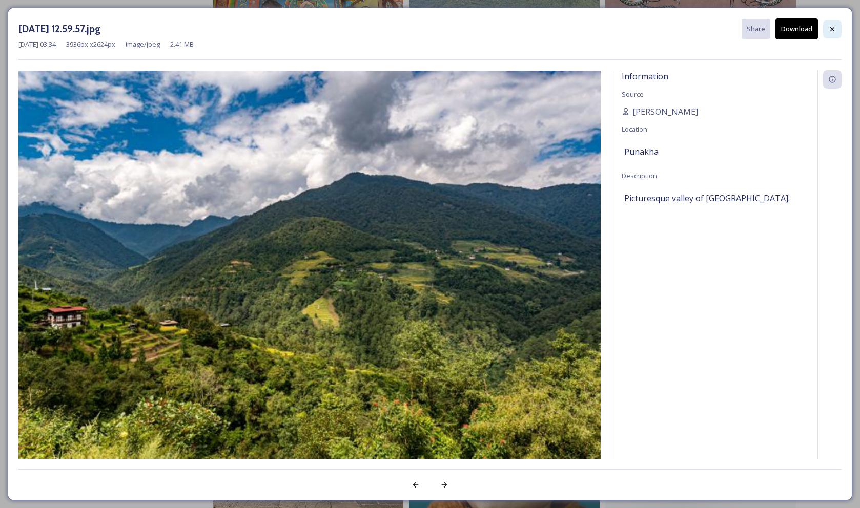
click at [834, 29] on icon at bounding box center [832, 29] width 8 height 8
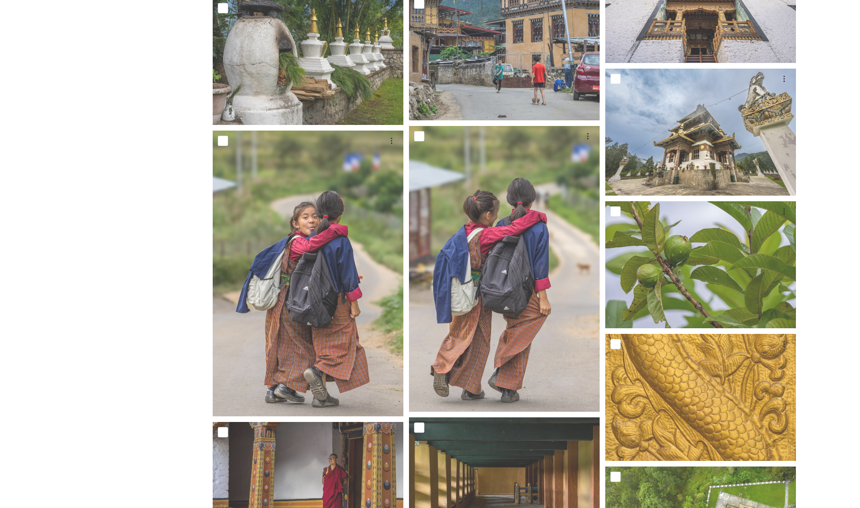
scroll to position [4916, 0]
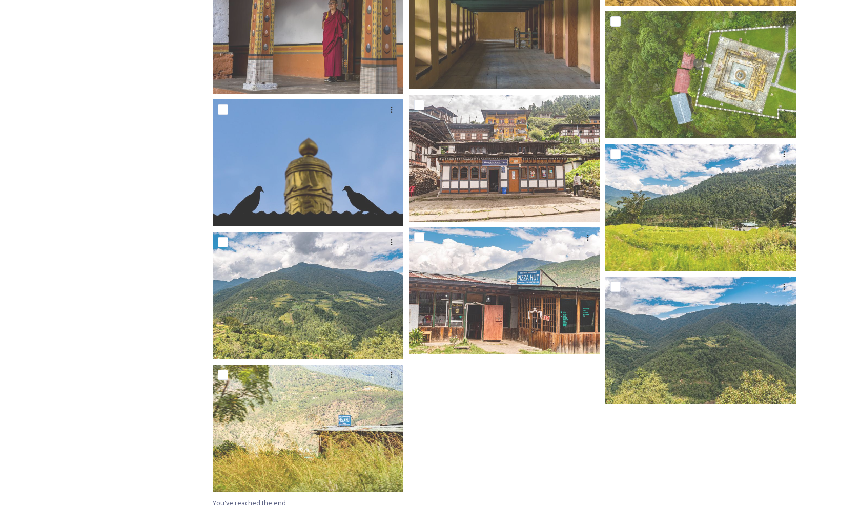
scroll to position [5301, 0]
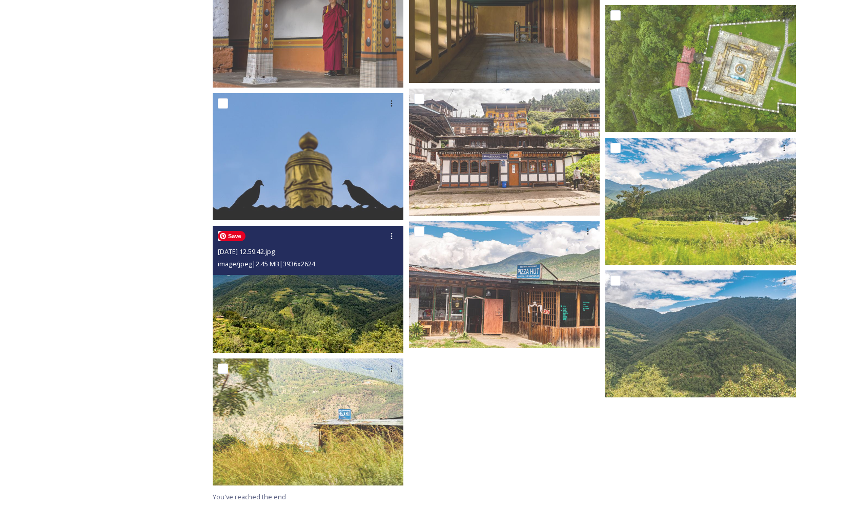
click at [333, 288] on img at bounding box center [308, 289] width 191 height 127
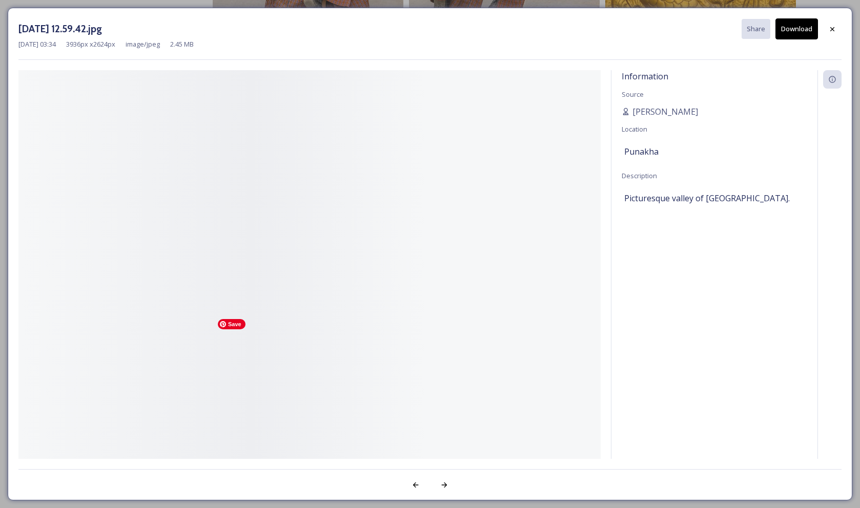
scroll to position [5213, 0]
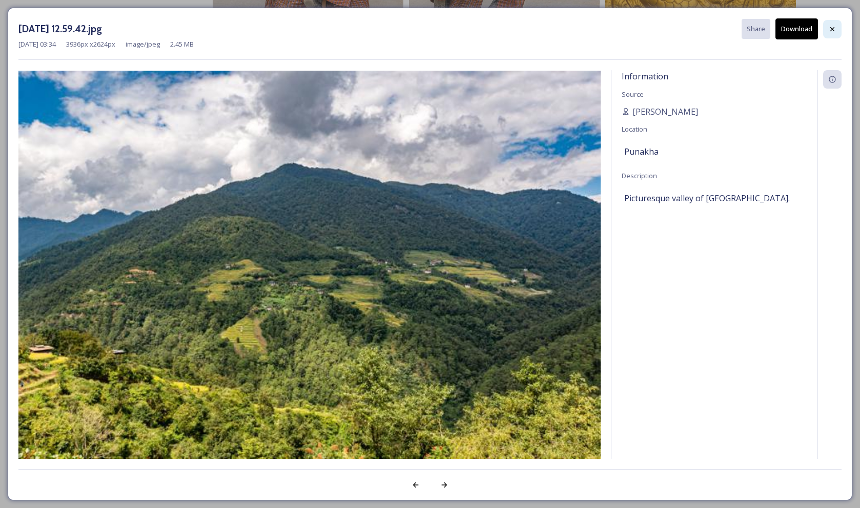
click at [834, 28] on icon at bounding box center [832, 29] width 8 height 8
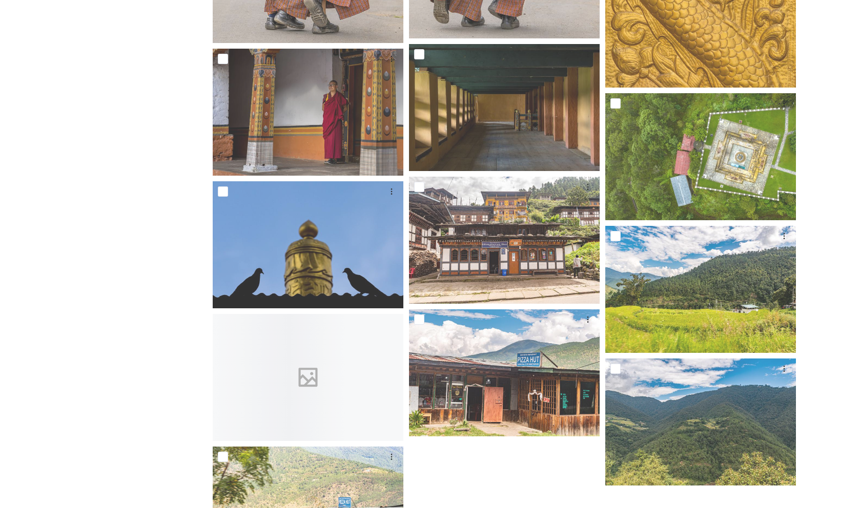
scroll to position [5301, 0]
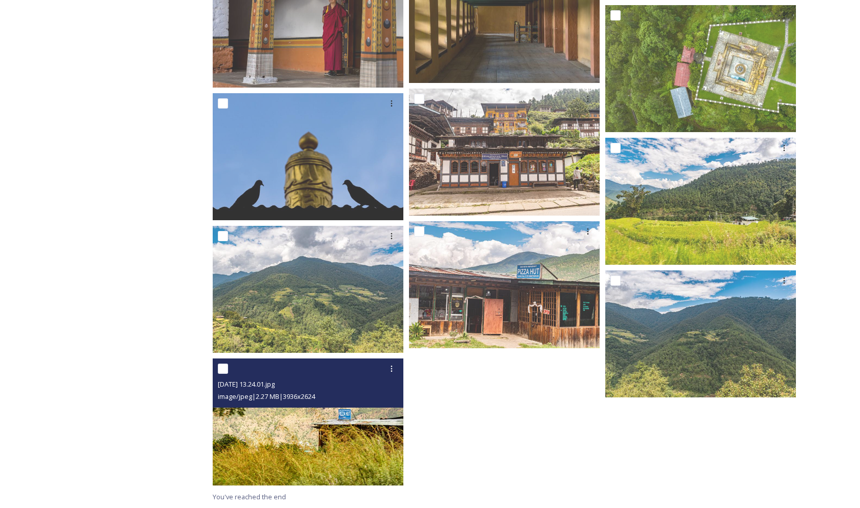
click at [348, 395] on div "image/jpeg | 2.27 MB | 3936 x 2624" at bounding box center [309, 396] width 183 height 12
click at [336, 435] on img at bounding box center [308, 422] width 191 height 127
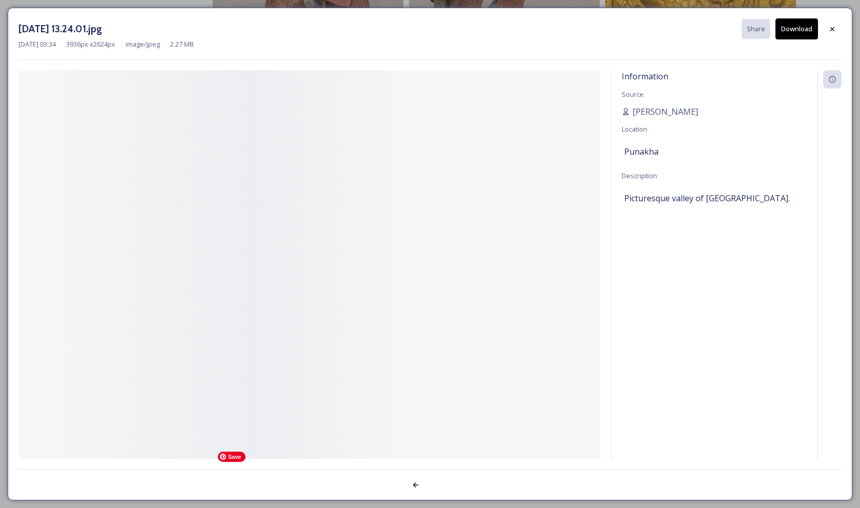
scroll to position [5213, 0]
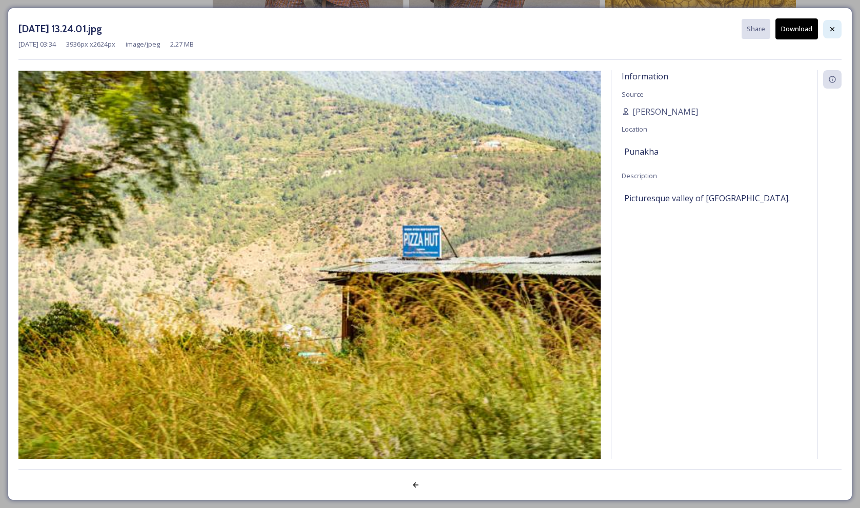
click at [830, 30] on icon at bounding box center [832, 29] width 8 height 8
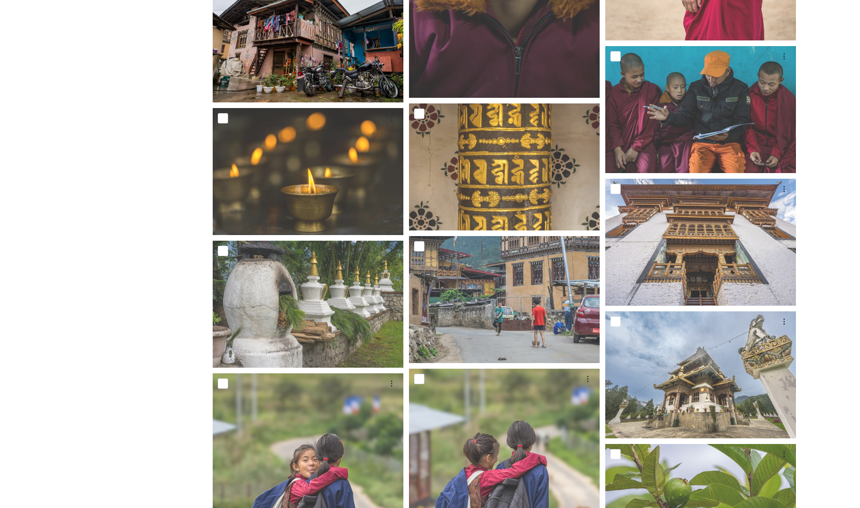
scroll to position [4565, 0]
